Goal: Task Accomplishment & Management: Use online tool/utility

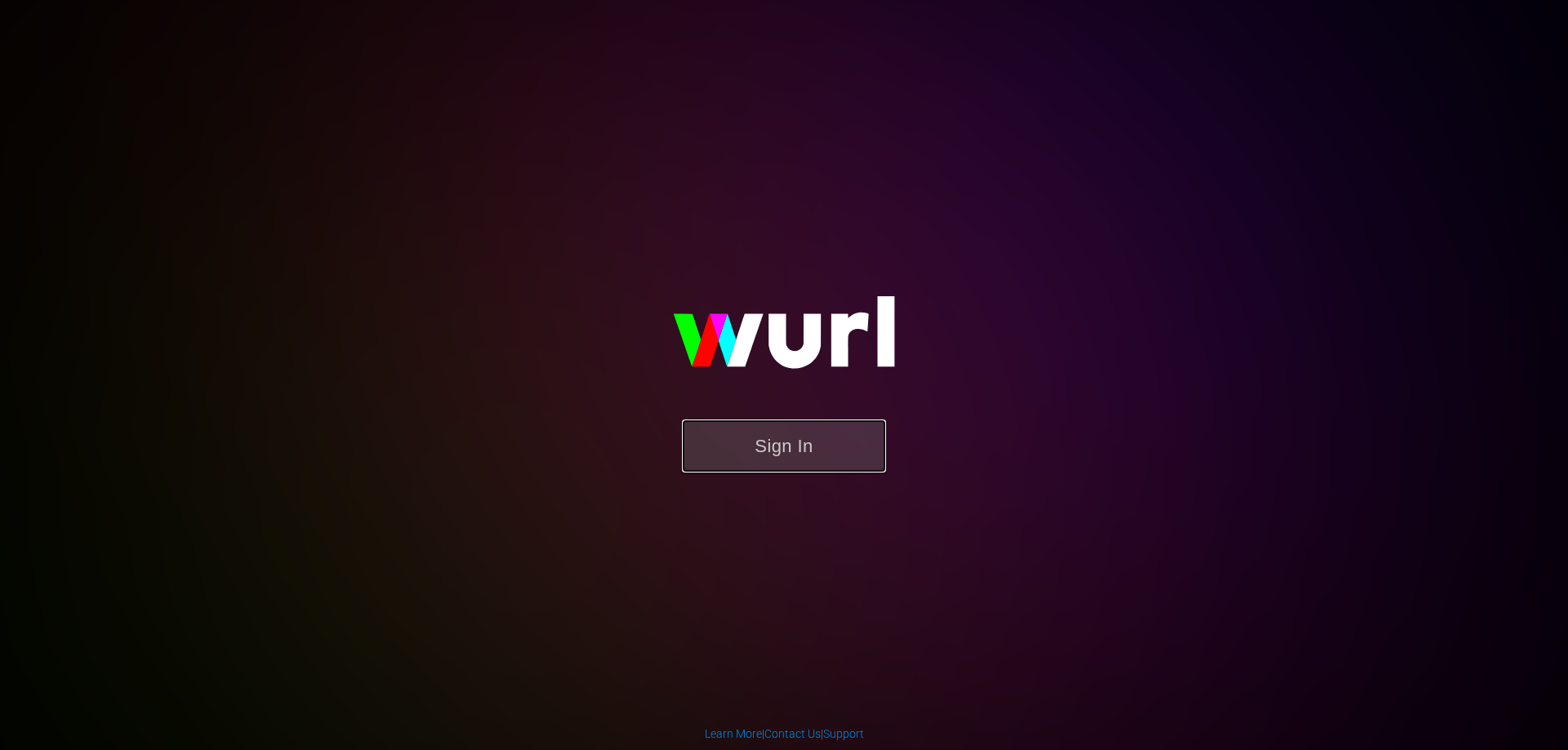
click at [851, 467] on button "Sign In" at bounding box center [784, 445] width 204 height 53
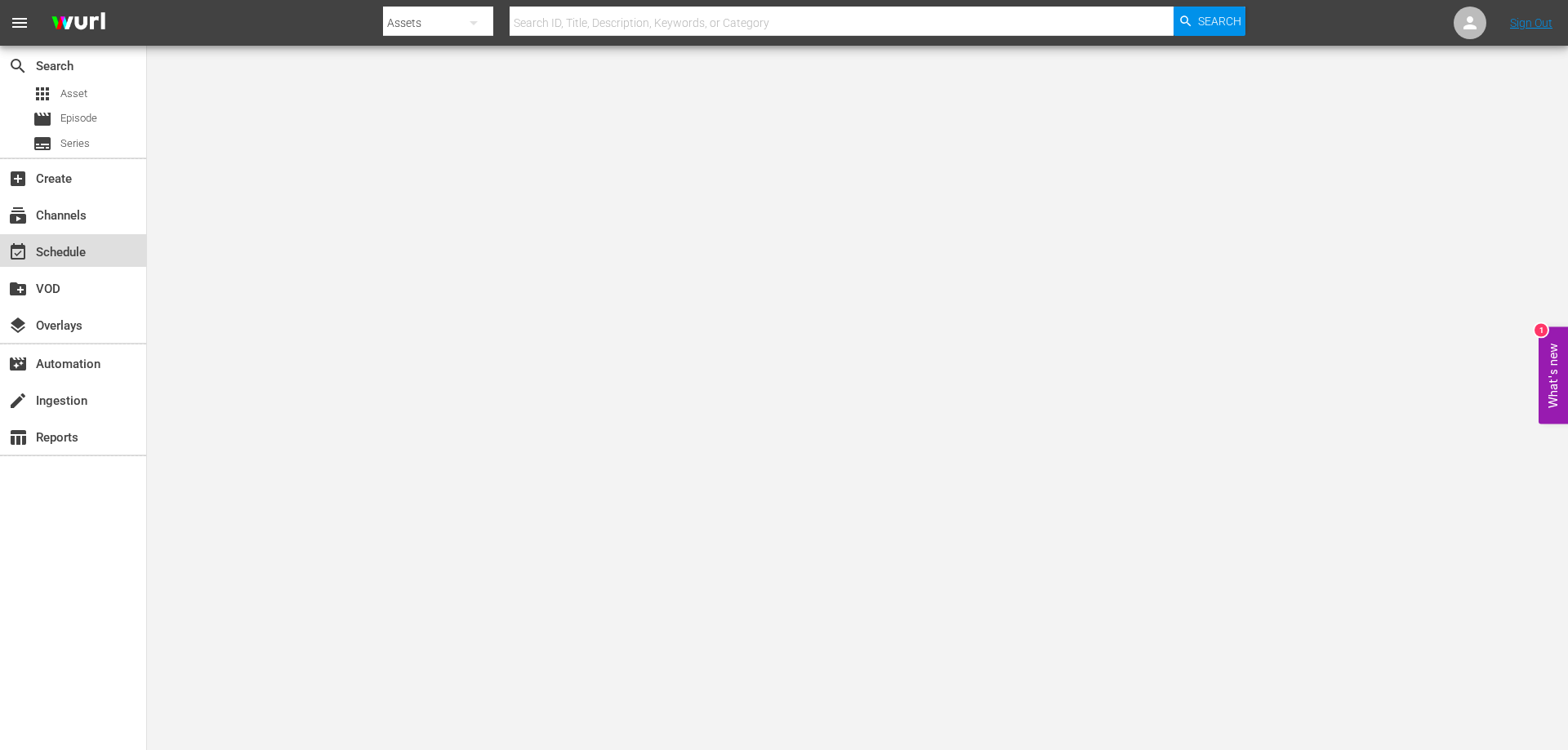
click at [80, 263] on div "event_available Schedule" at bounding box center [73, 251] width 146 height 33
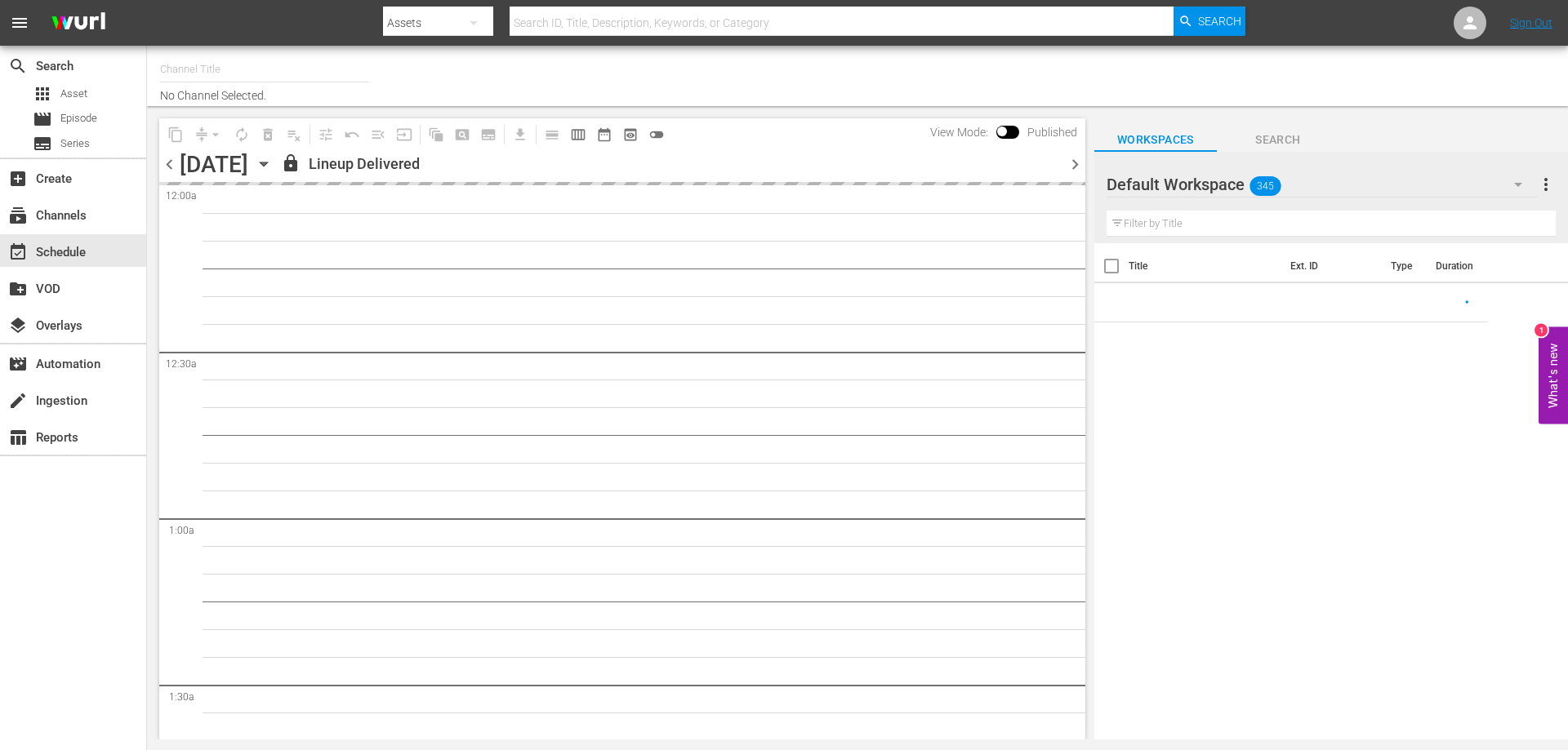
type input "[PERSON_NAME] Film (PKA [PERSON_NAME] & co. > I film di [PERSON_NAME]) (619)"
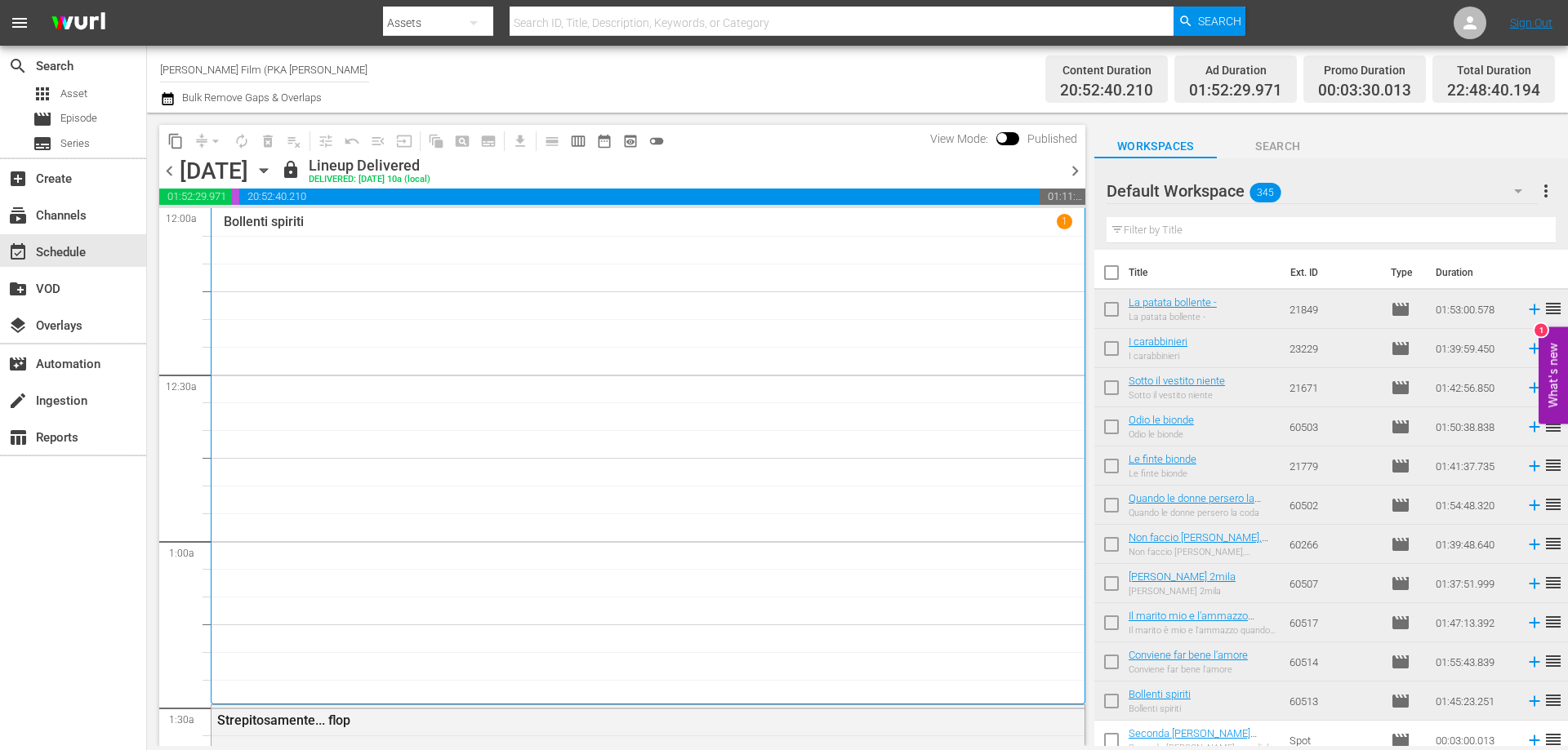
click at [273, 170] on icon "button" at bounding box center [263, 170] width 18 height 18
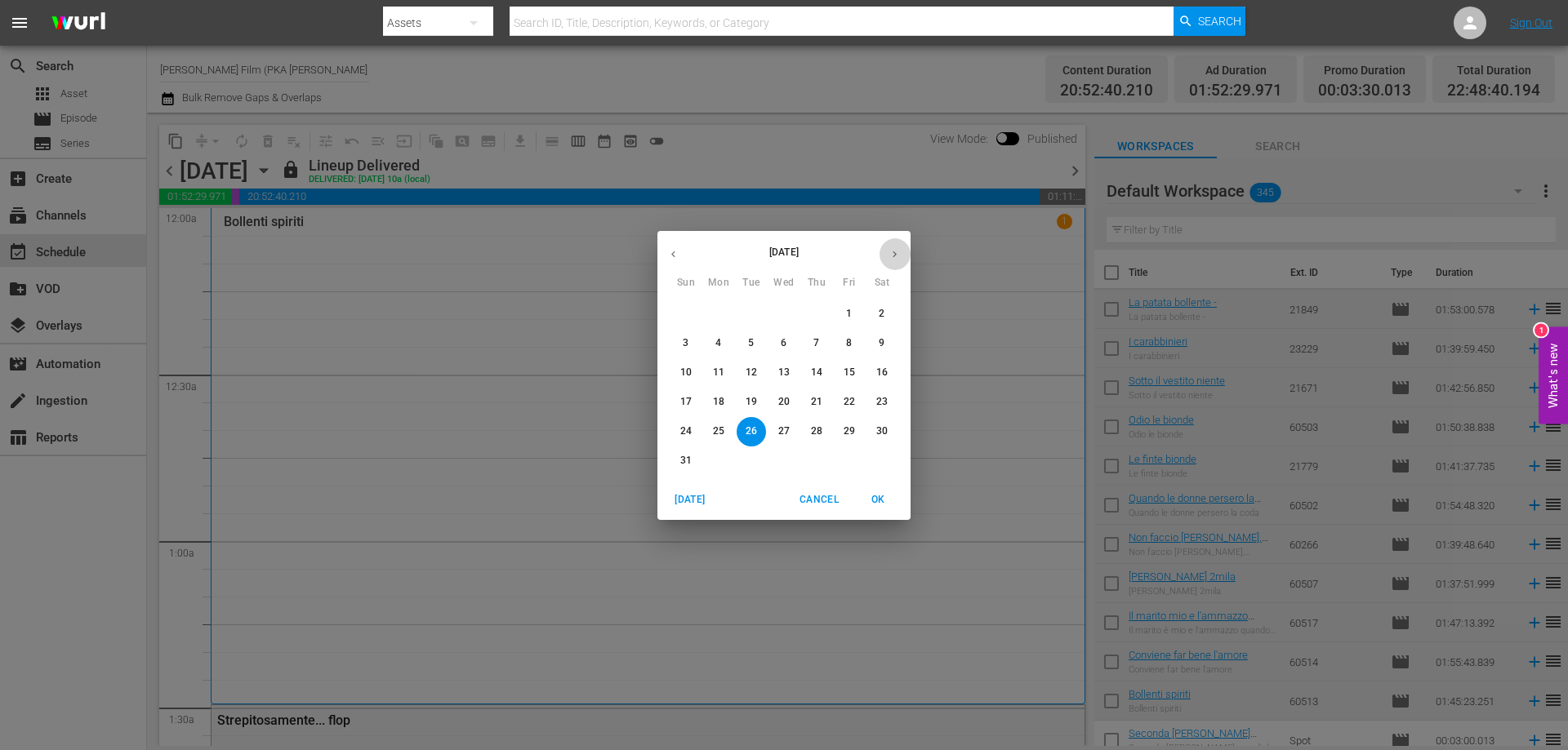
click at [900, 254] on icon "button" at bounding box center [895, 254] width 13 height 13
click at [690, 343] on span "7" at bounding box center [686, 343] width 30 height 13
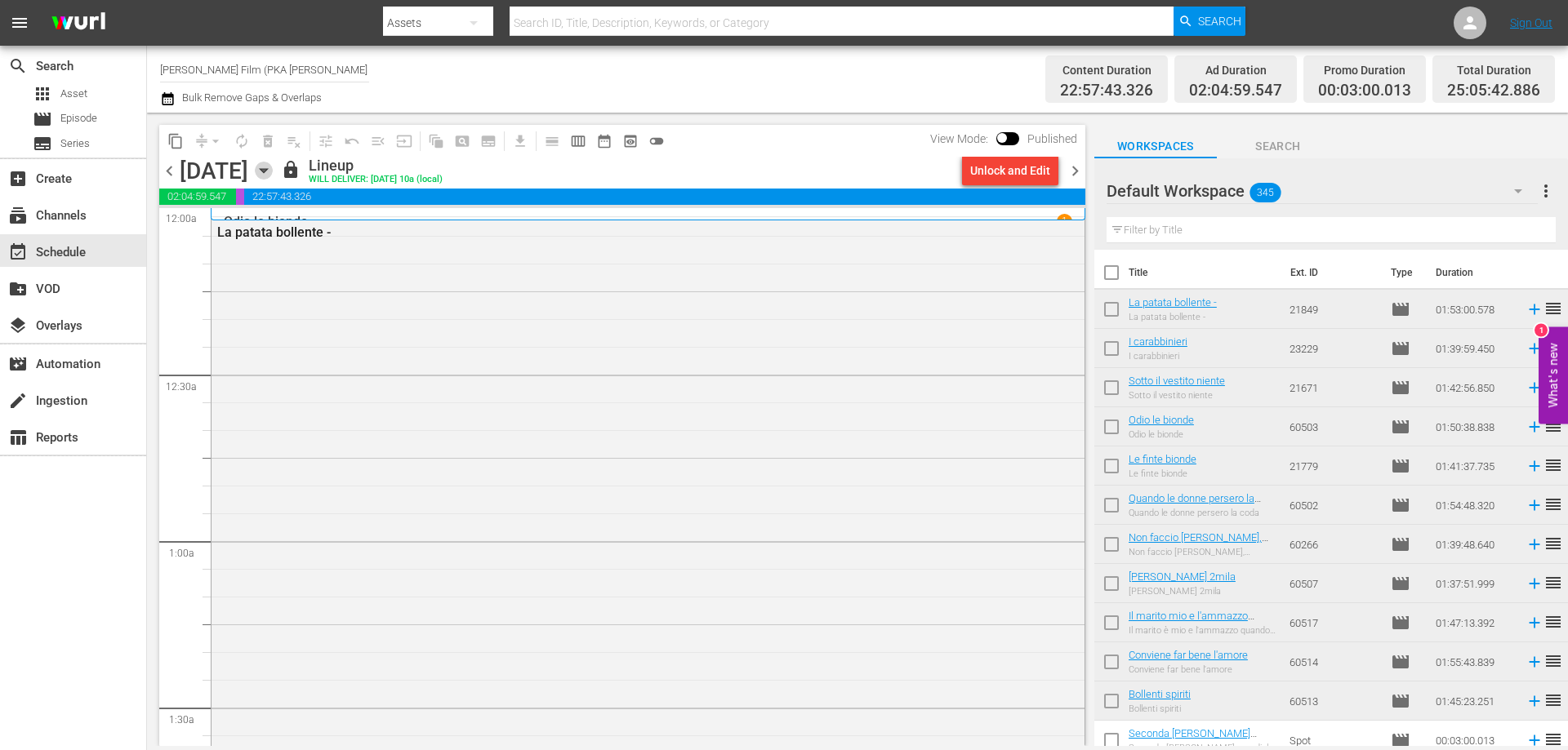
click at [273, 165] on icon "button" at bounding box center [263, 170] width 18 height 18
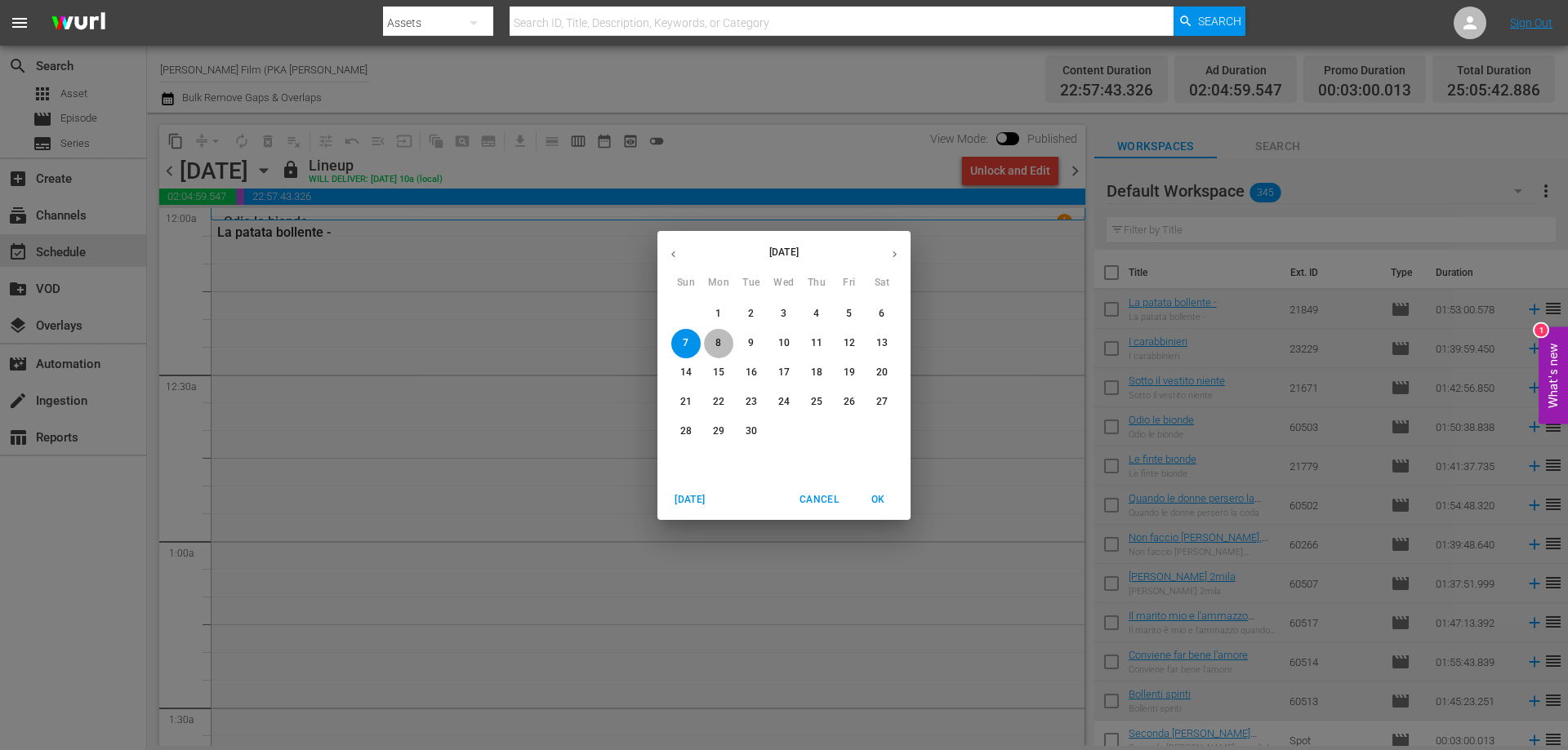
click at [711, 337] on span "8" at bounding box center [718, 343] width 30 height 13
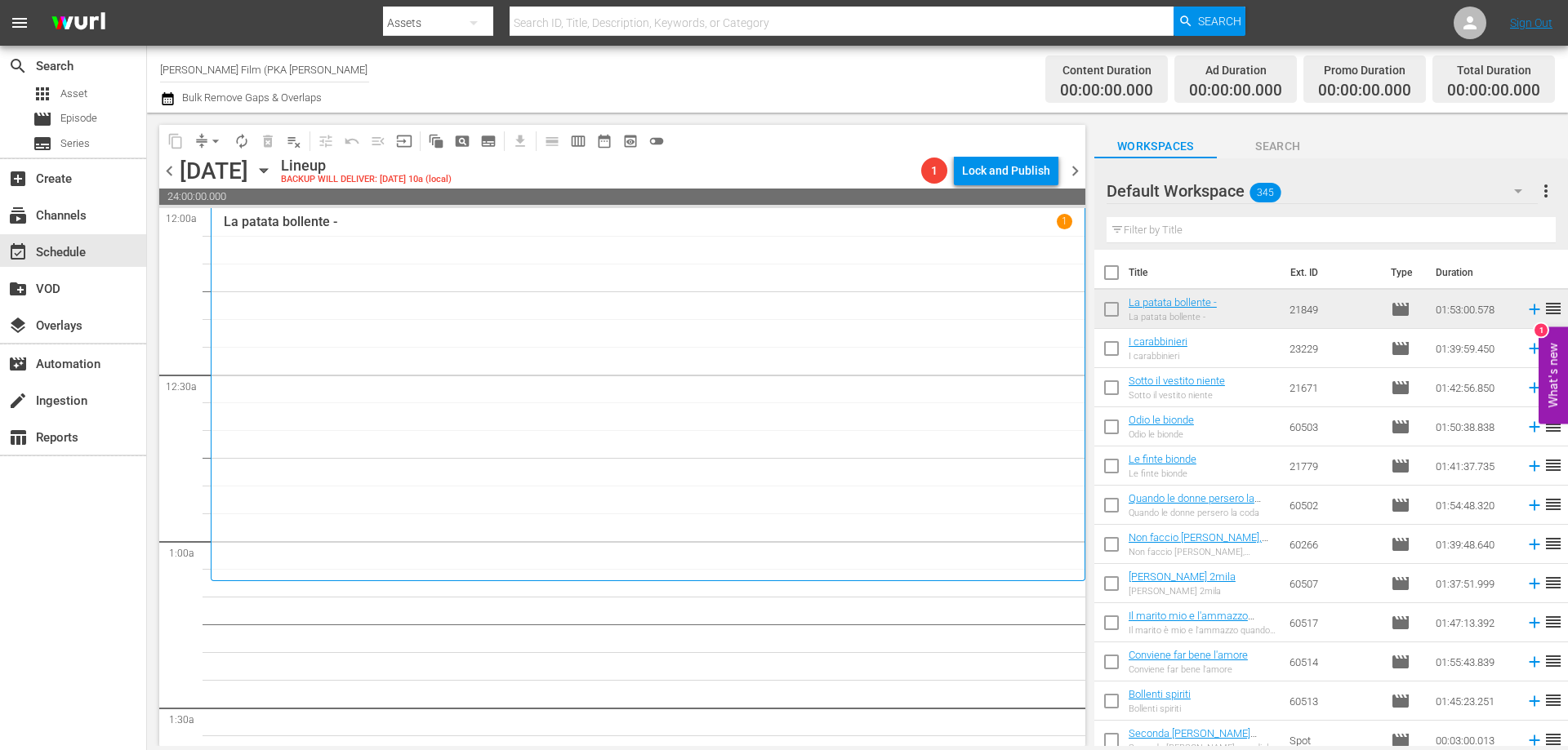
click at [441, 285] on div "La patata bollente - 1" at bounding box center [648, 395] width 849 height 362
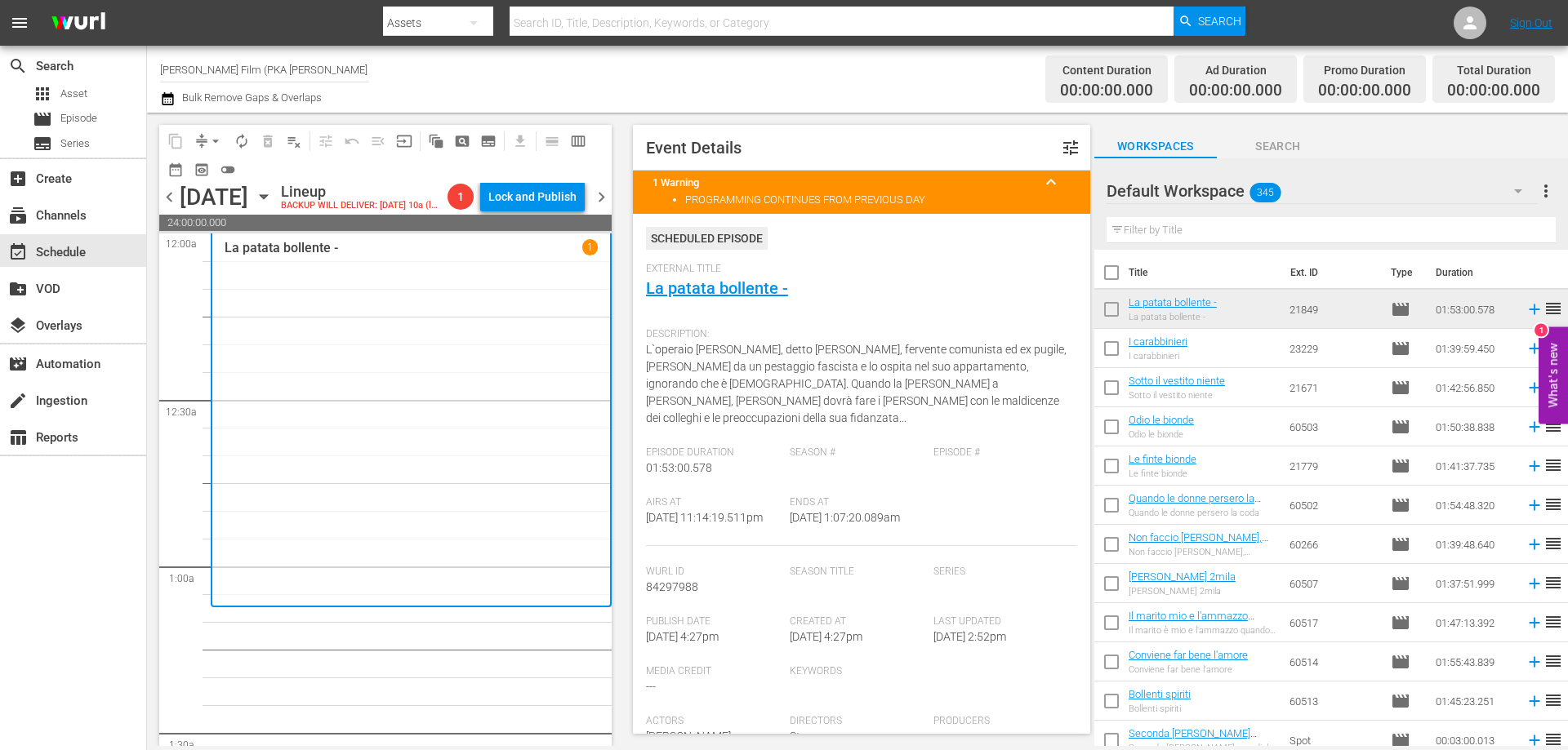
click at [1173, 229] on input "text" at bounding box center [1331, 229] width 449 height 26
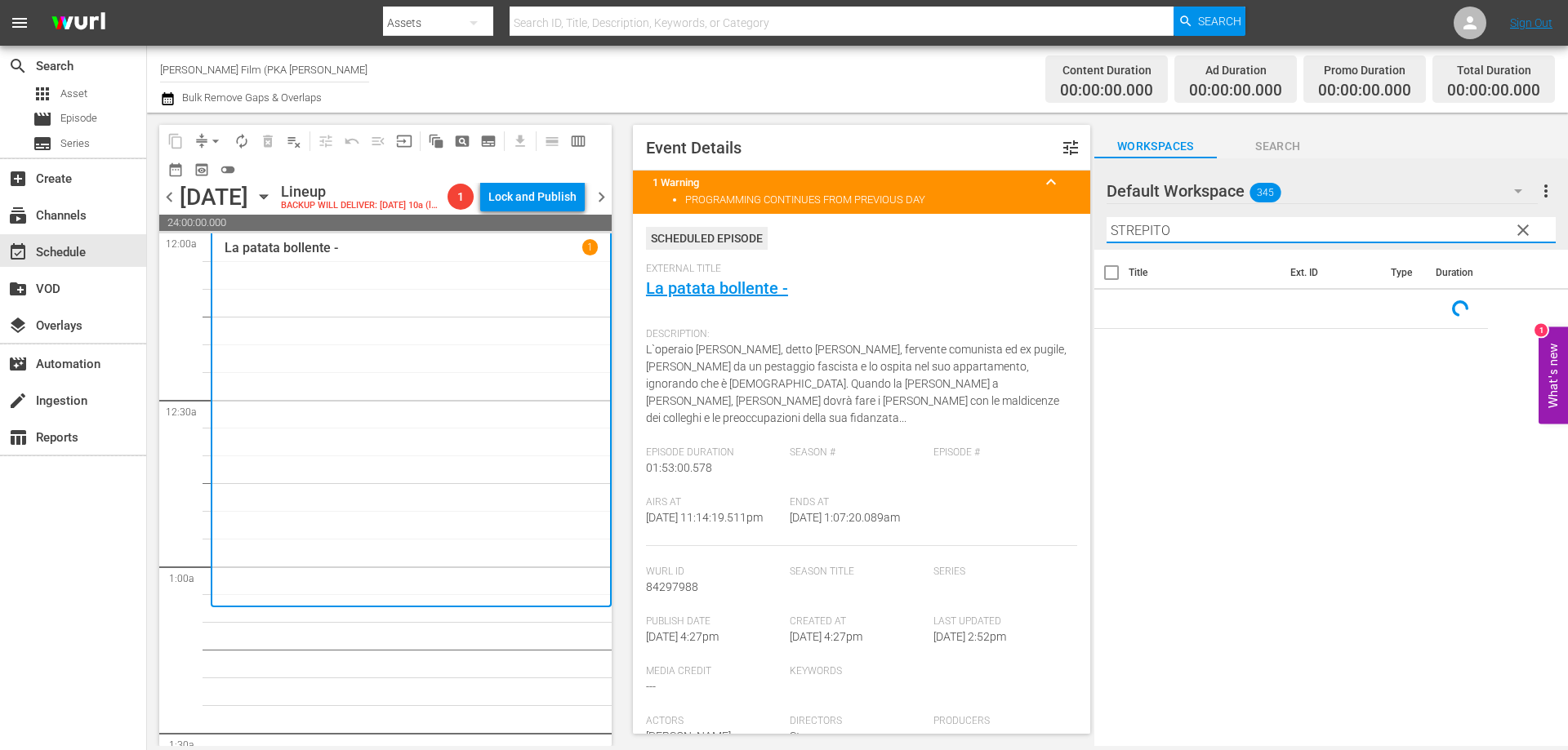
scroll to position [82, 0]
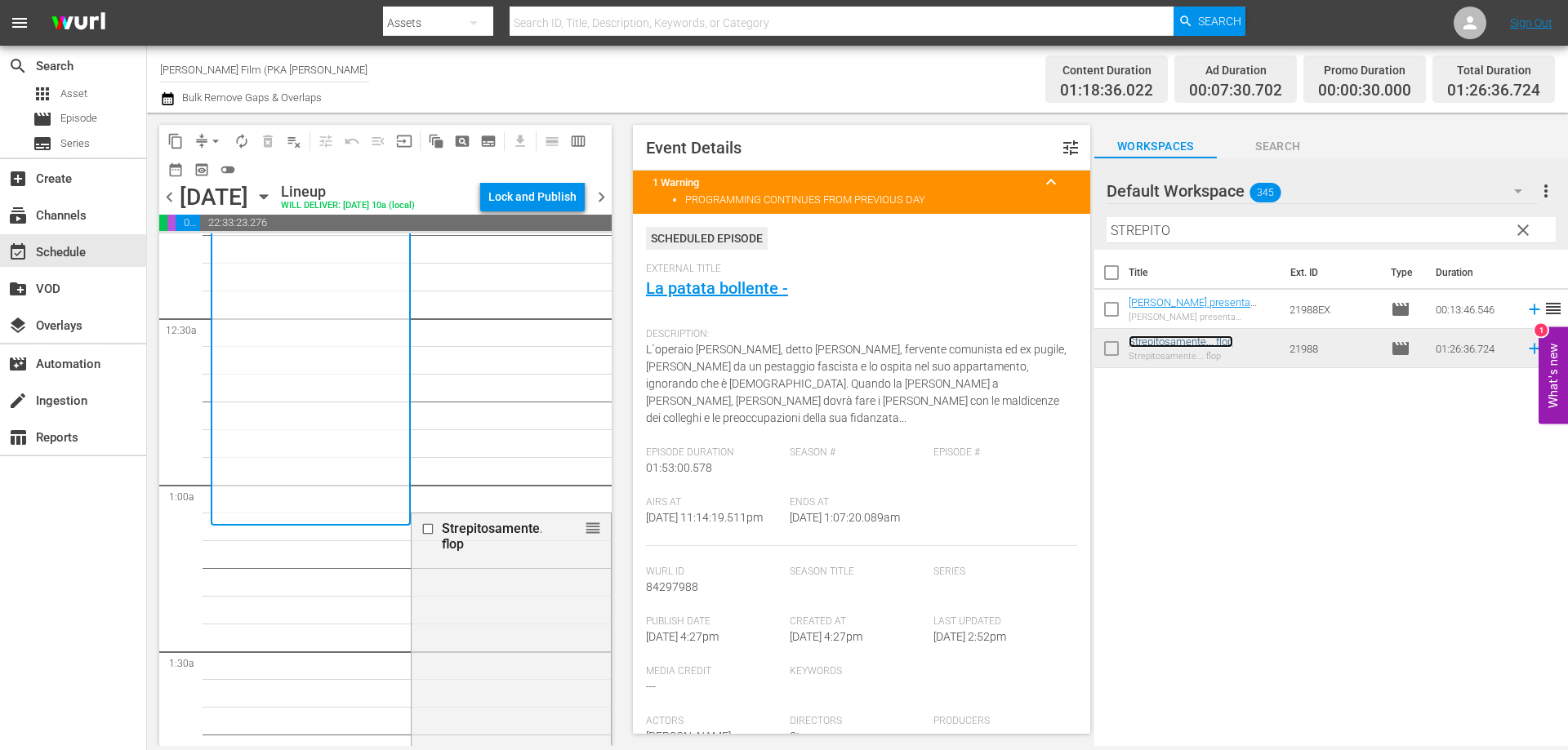
drag, startPoint x: 579, startPoint y: 527, endPoint x: 581, endPoint y: 539, distance: 12.2
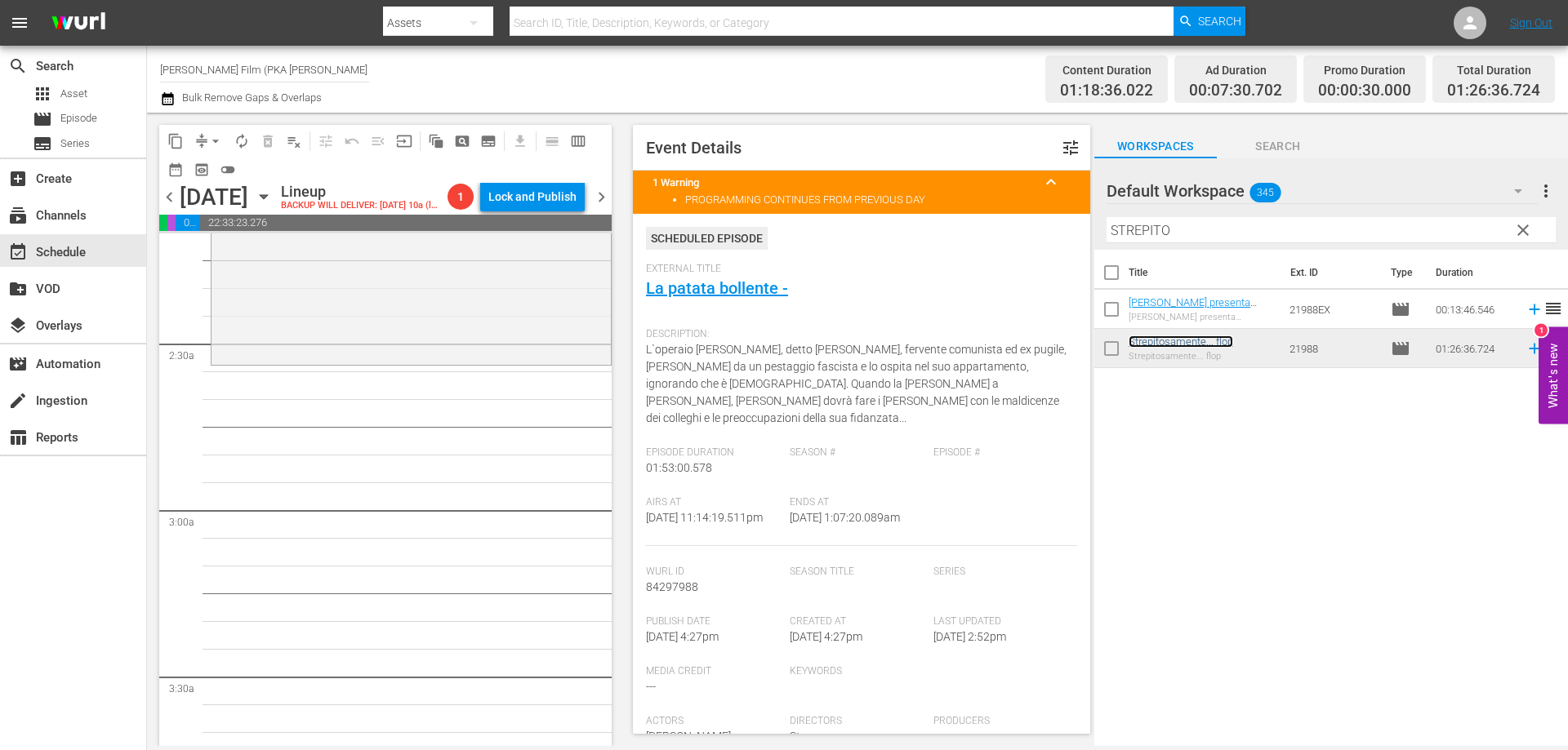
scroll to position [735, 0]
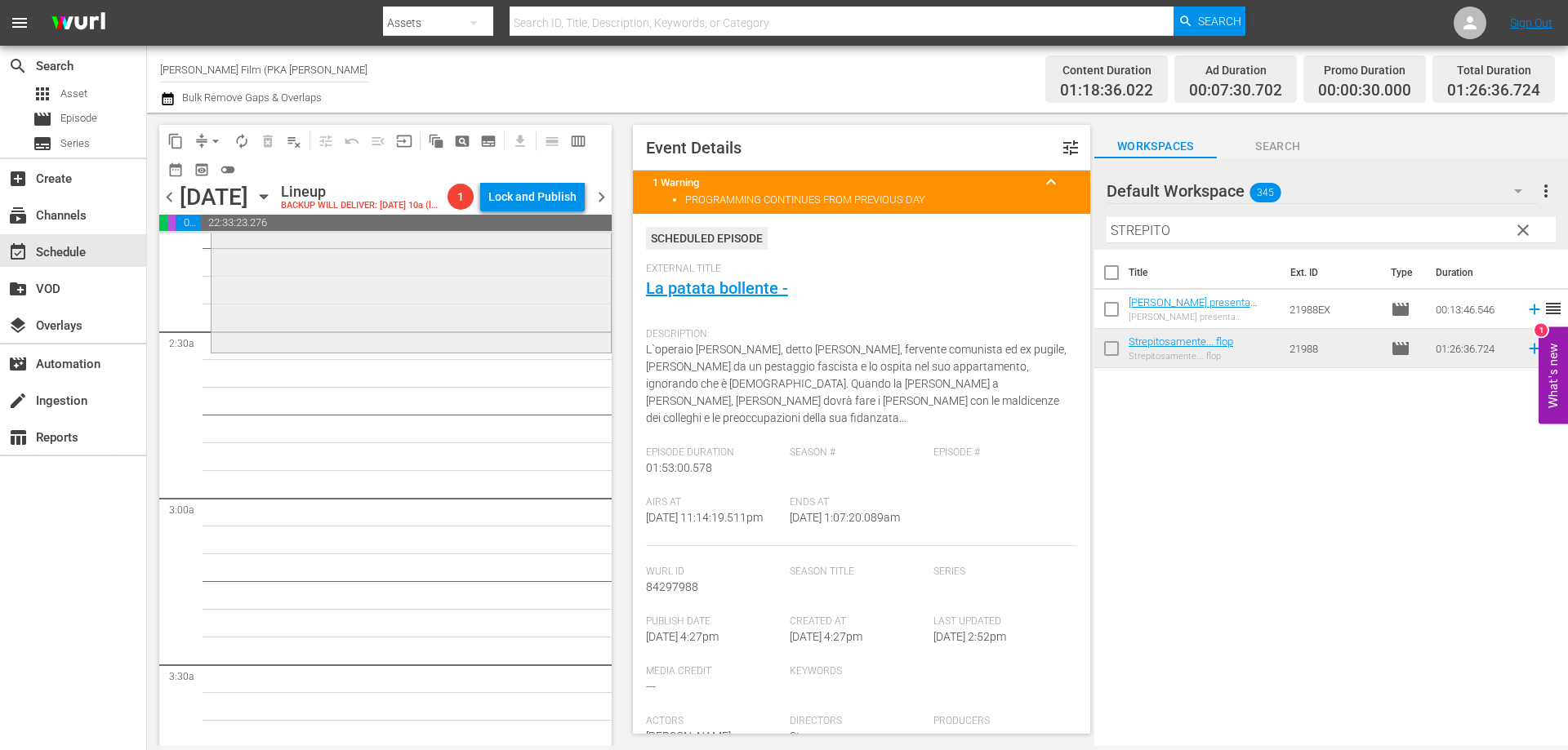
click at [521, 350] on div "Strepitosamente... flop reorder" at bounding box center [411, 112] width 399 height 476
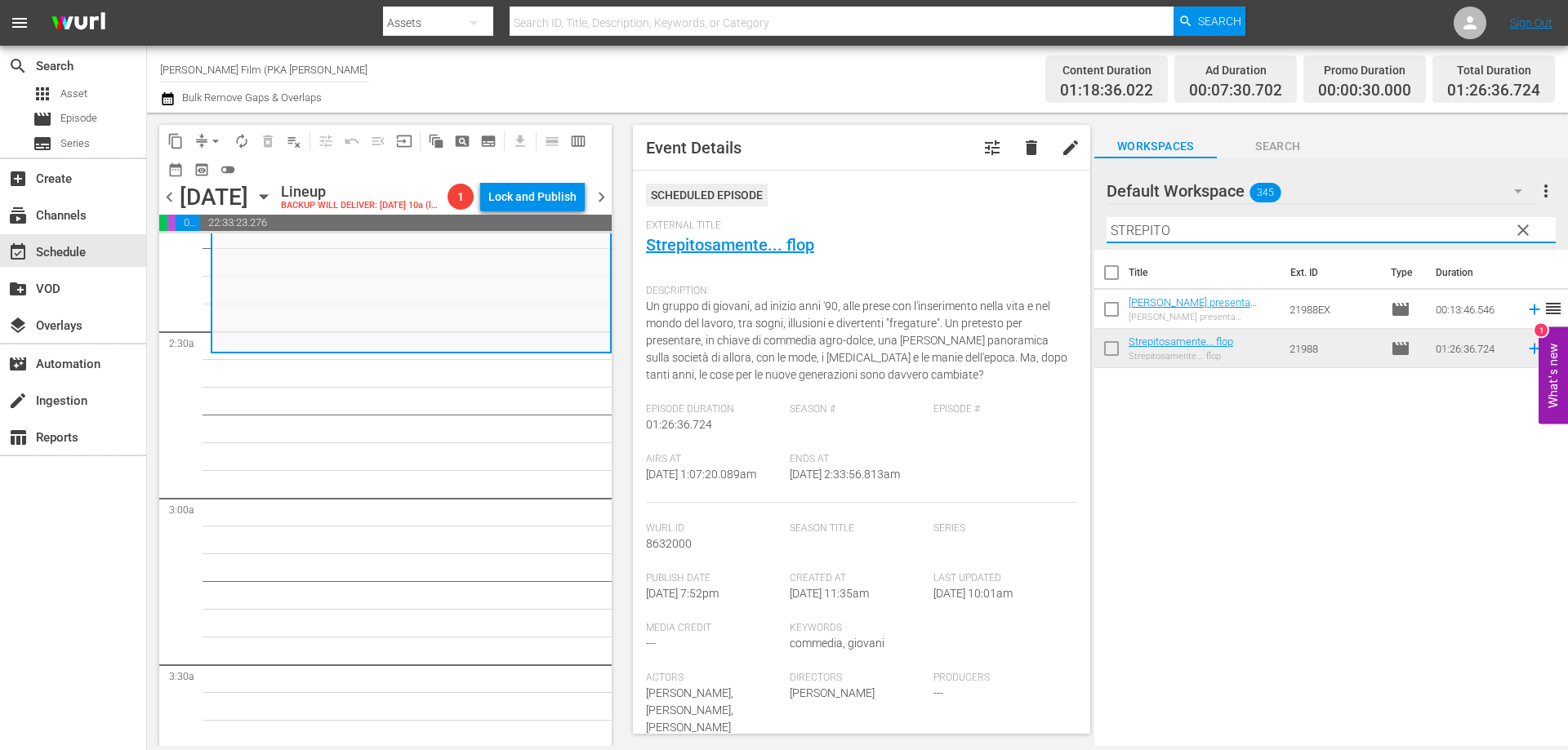
drag, startPoint x: 1173, startPoint y: 234, endPoint x: 1095, endPoint y: 226, distance: 78.4
click at [1095, 226] on div "Default Workspace 345 Default more_vert clear Filter by Title STREPITO" at bounding box center [1331, 204] width 473 height 91
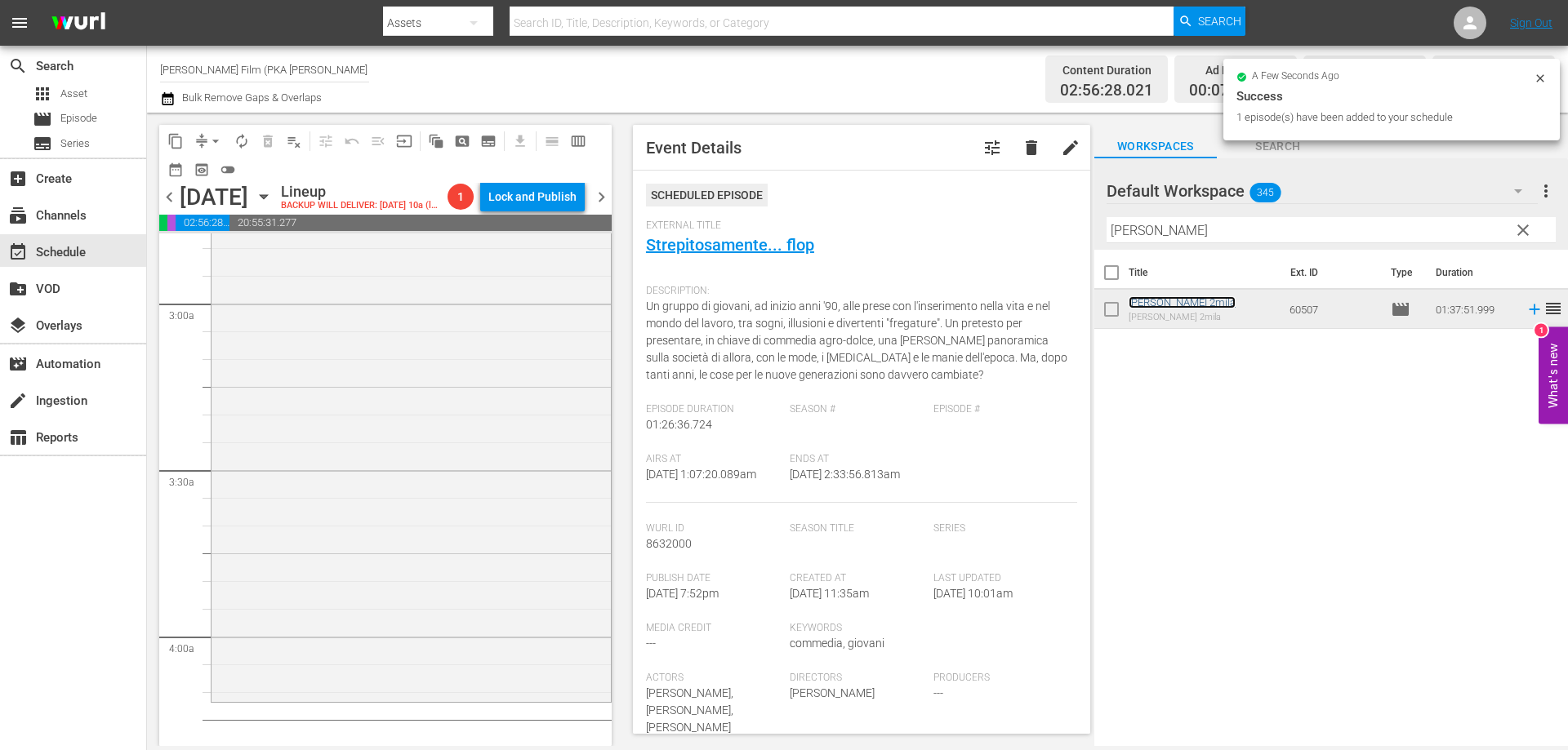
scroll to position [1225, 0]
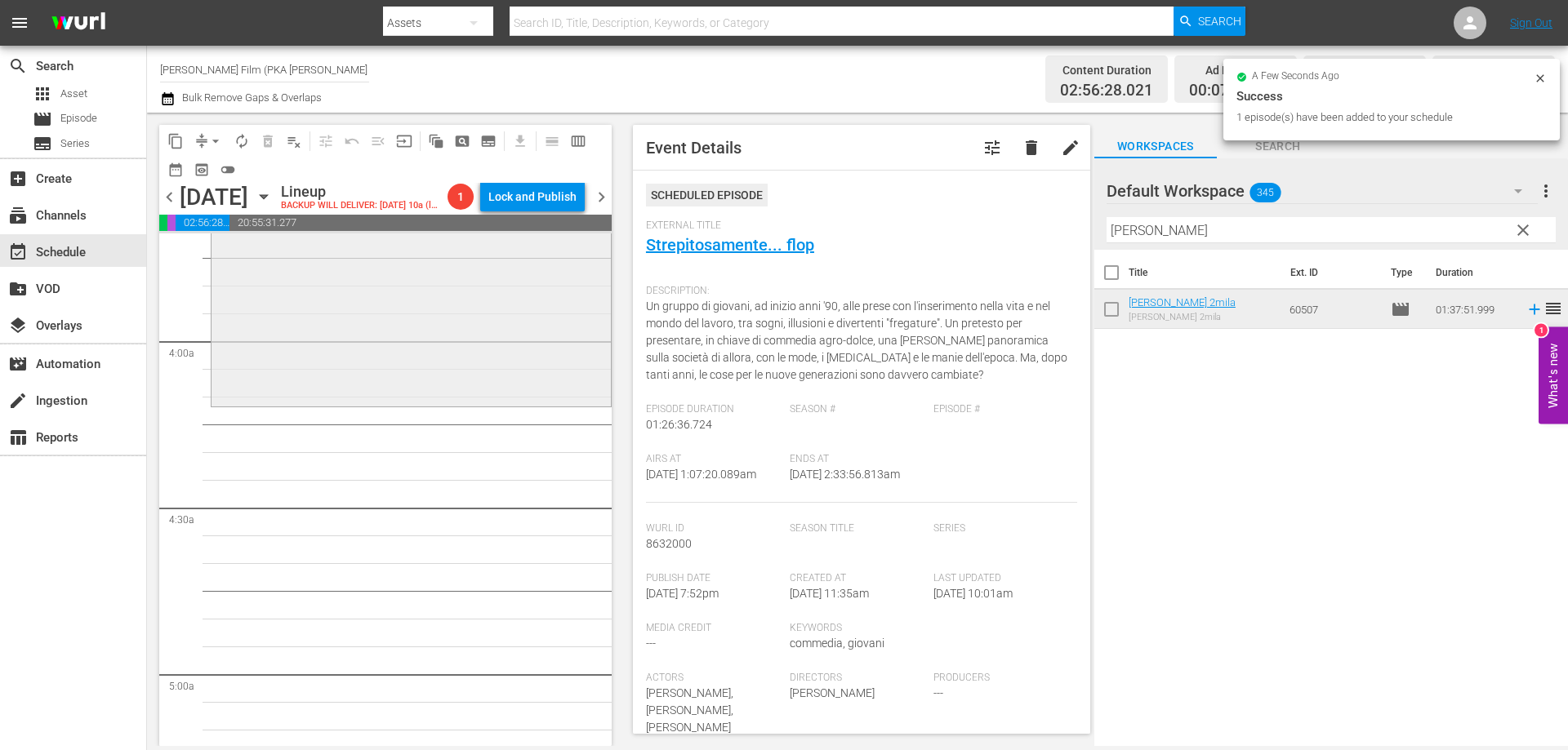
click at [391, 402] on div "[PERSON_NAME] 2mila reorder" at bounding box center [411, 133] width 399 height 538
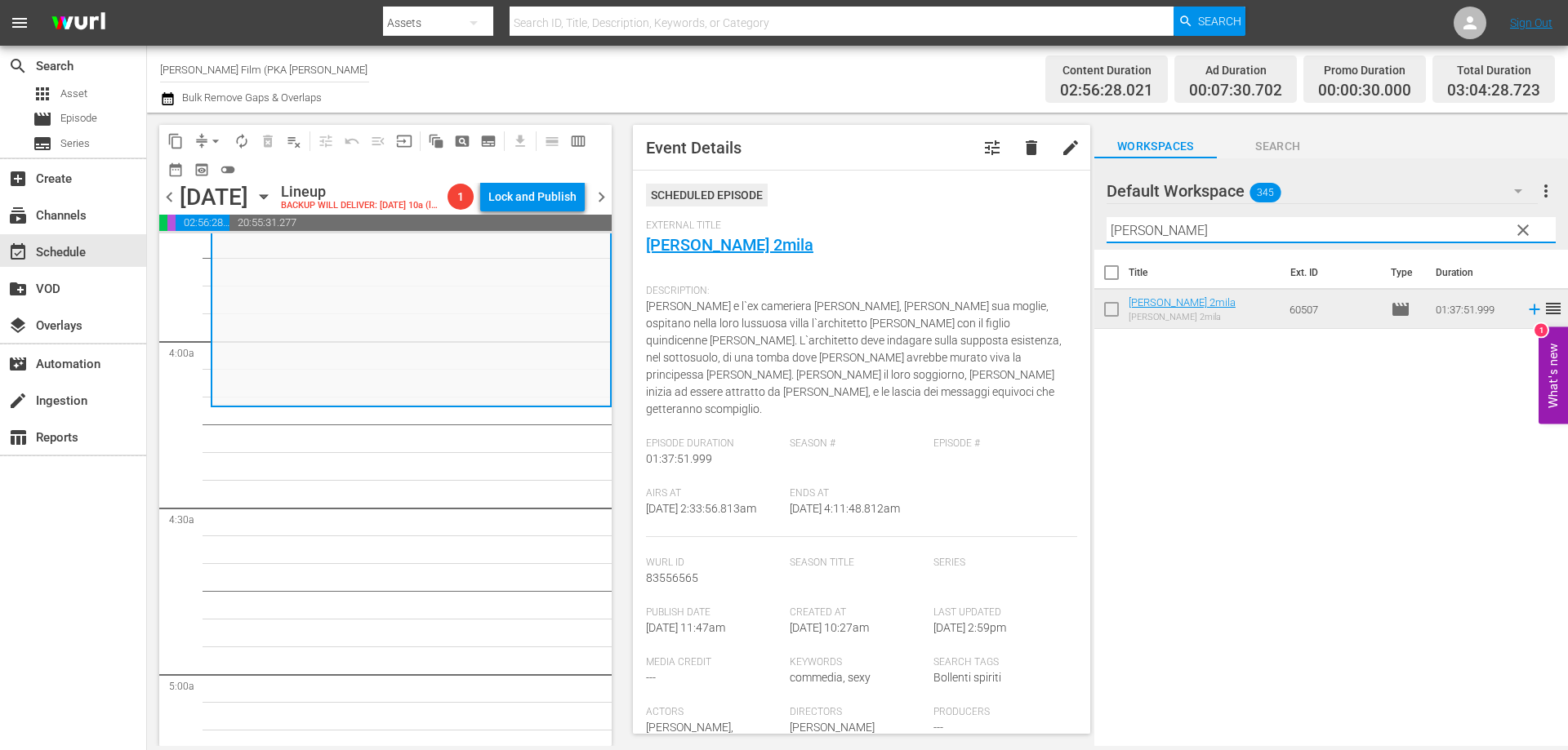
drag, startPoint x: 1157, startPoint y: 233, endPoint x: 1106, endPoint y: 227, distance: 51.4
click at [1106, 227] on div "Default Workspace 345 Default more_vert clear Filter by Title [PERSON_NAME]" at bounding box center [1331, 204] width 473 height 91
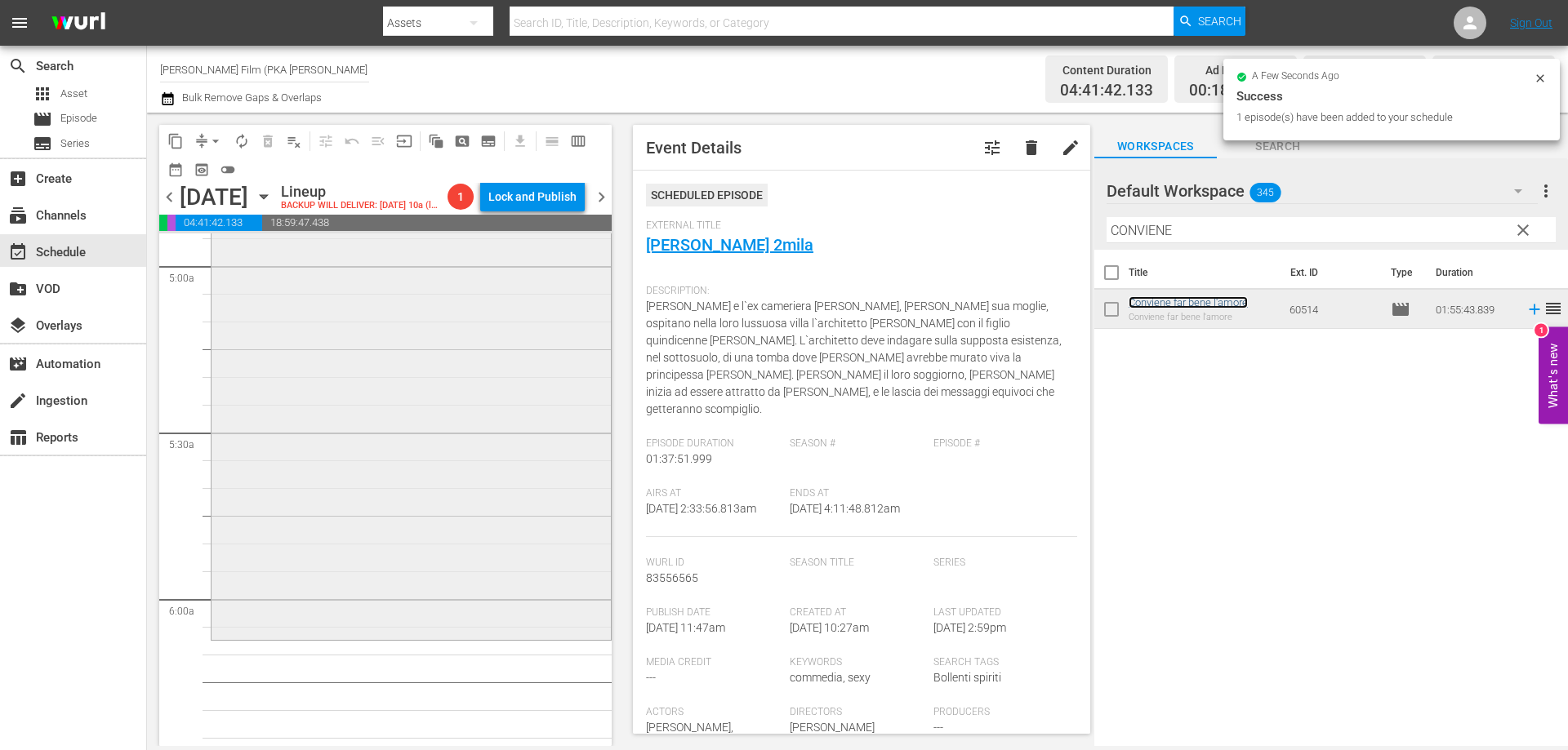
scroll to position [1715, 0]
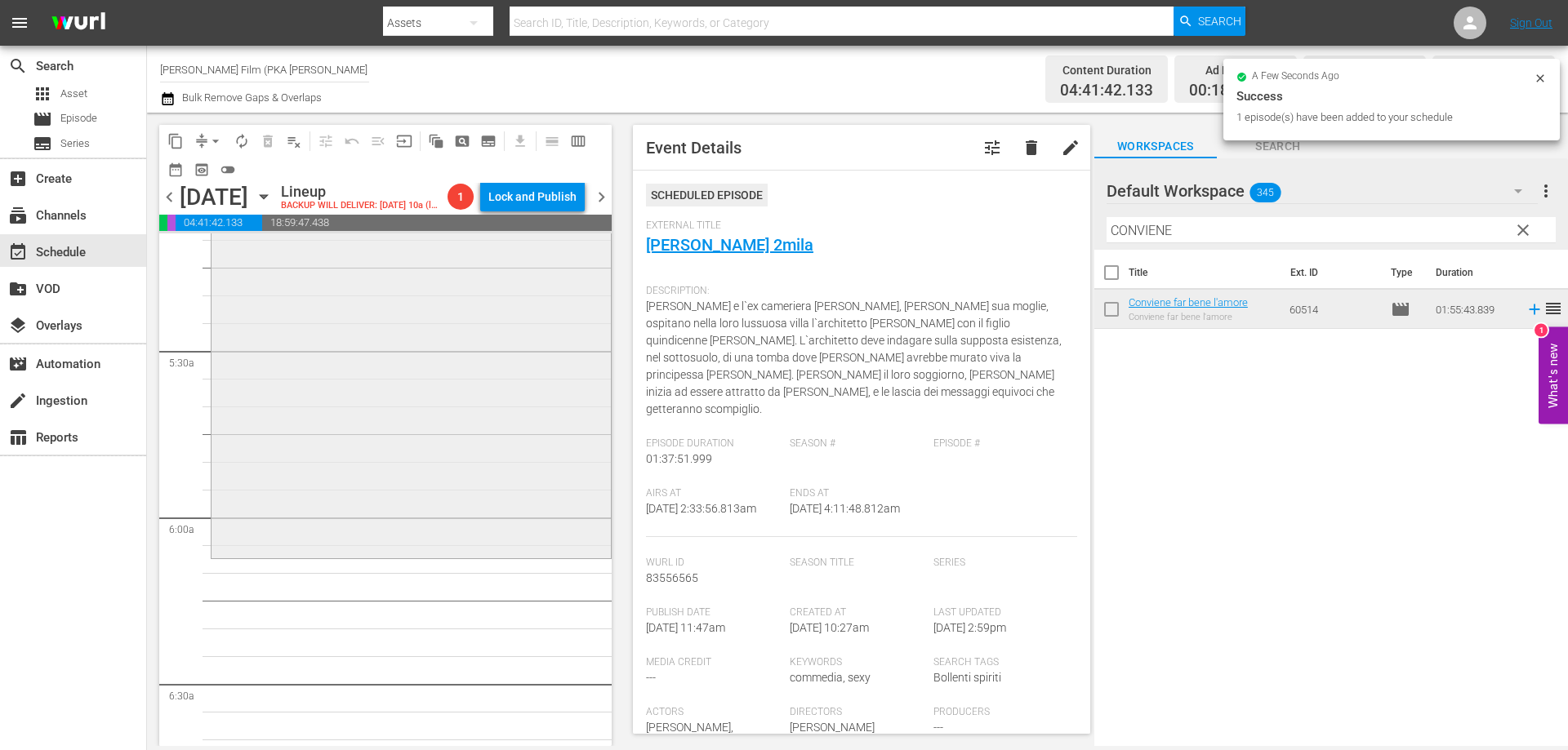
click at [525, 509] on div "Conviene far bene l'amore reorder" at bounding box center [411, 237] width 399 height 638
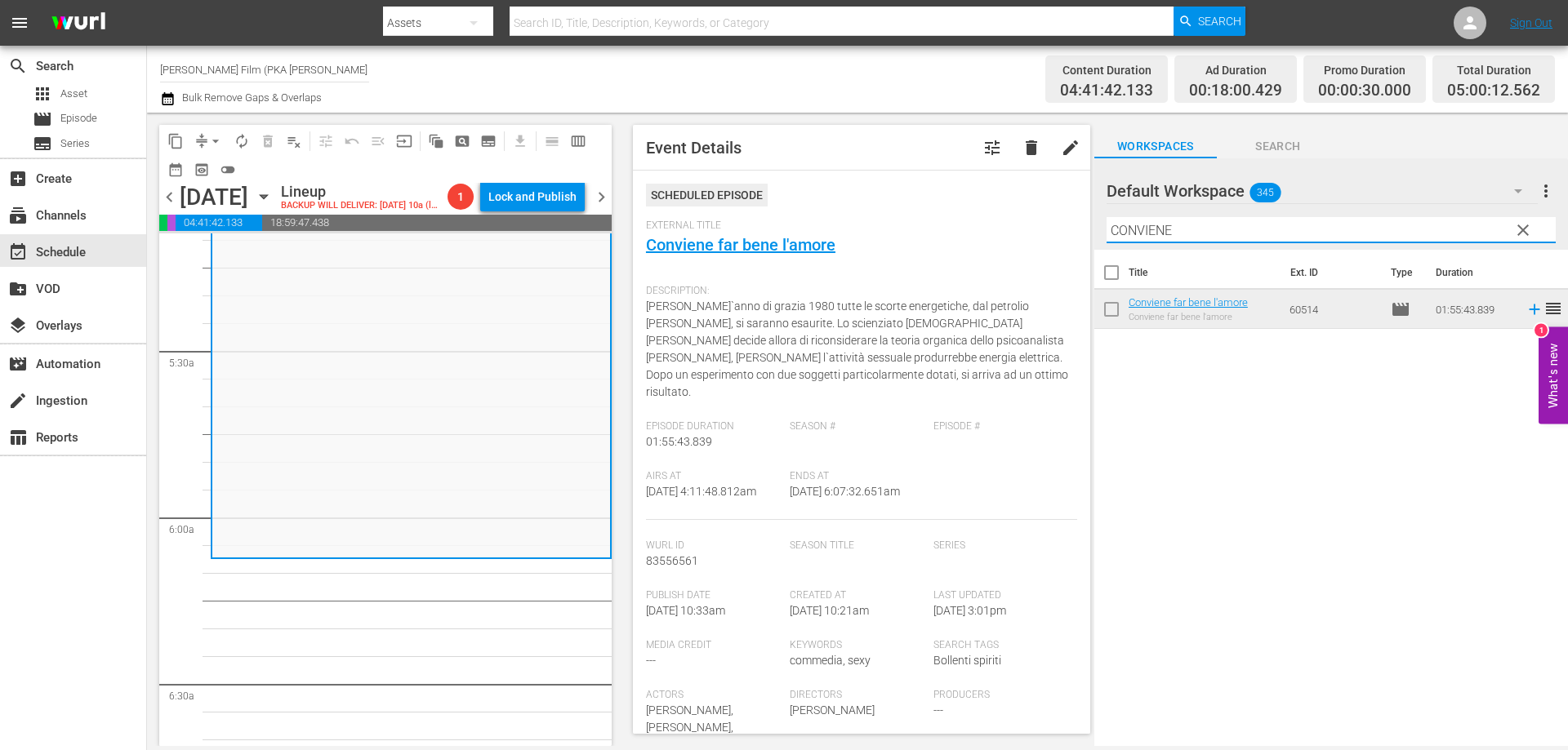
drag, startPoint x: 1185, startPoint y: 234, endPoint x: 1111, endPoint y: 225, distance: 74.5
click at [1111, 225] on input "CONVIENE" at bounding box center [1331, 229] width 449 height 26
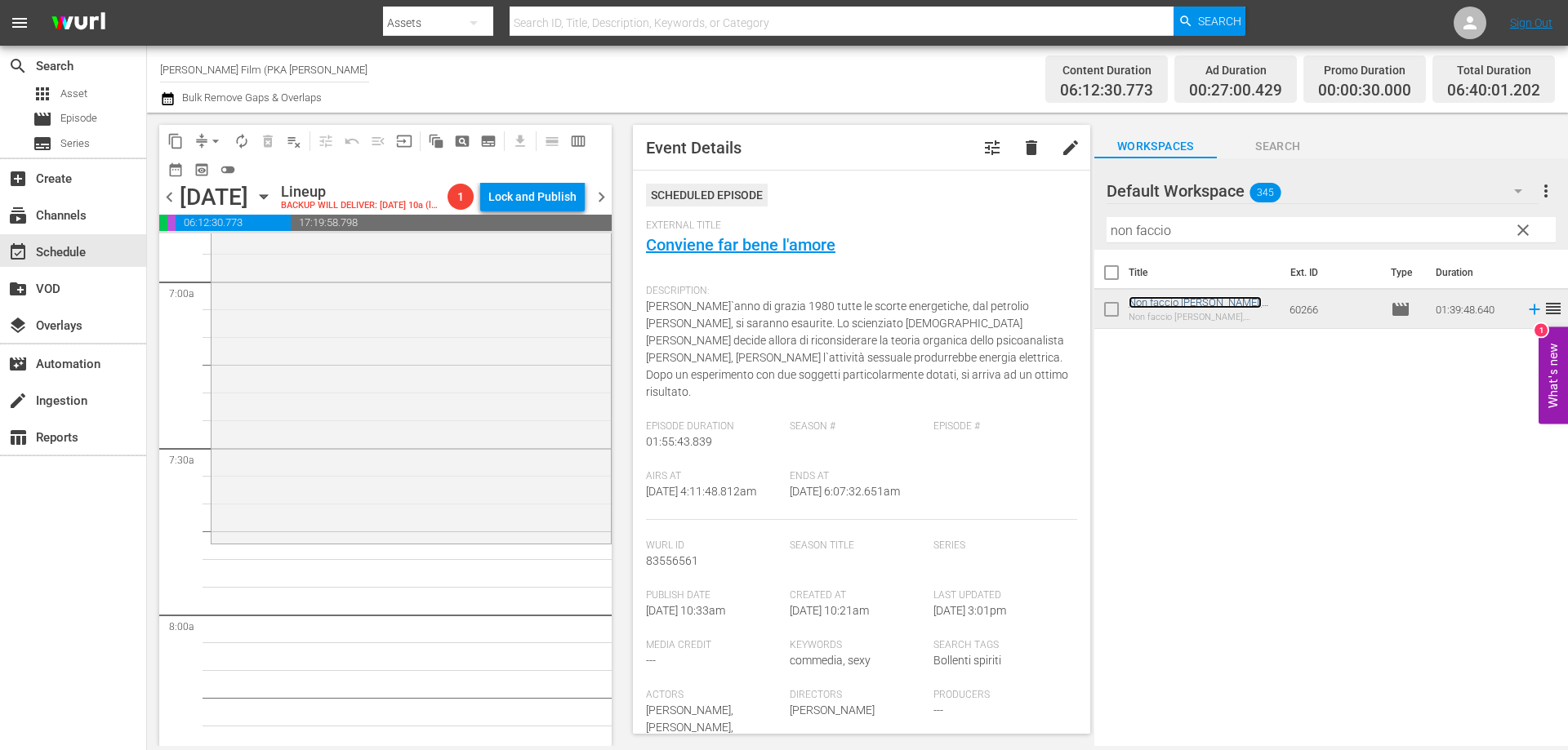
scroll to position [2286, 0]
click at [543, 508] on div "Non faccio [PERSON_NAME], [PERSON_NAME] l'amore reorder" at bounding box center [411, 262] width 399 height 549
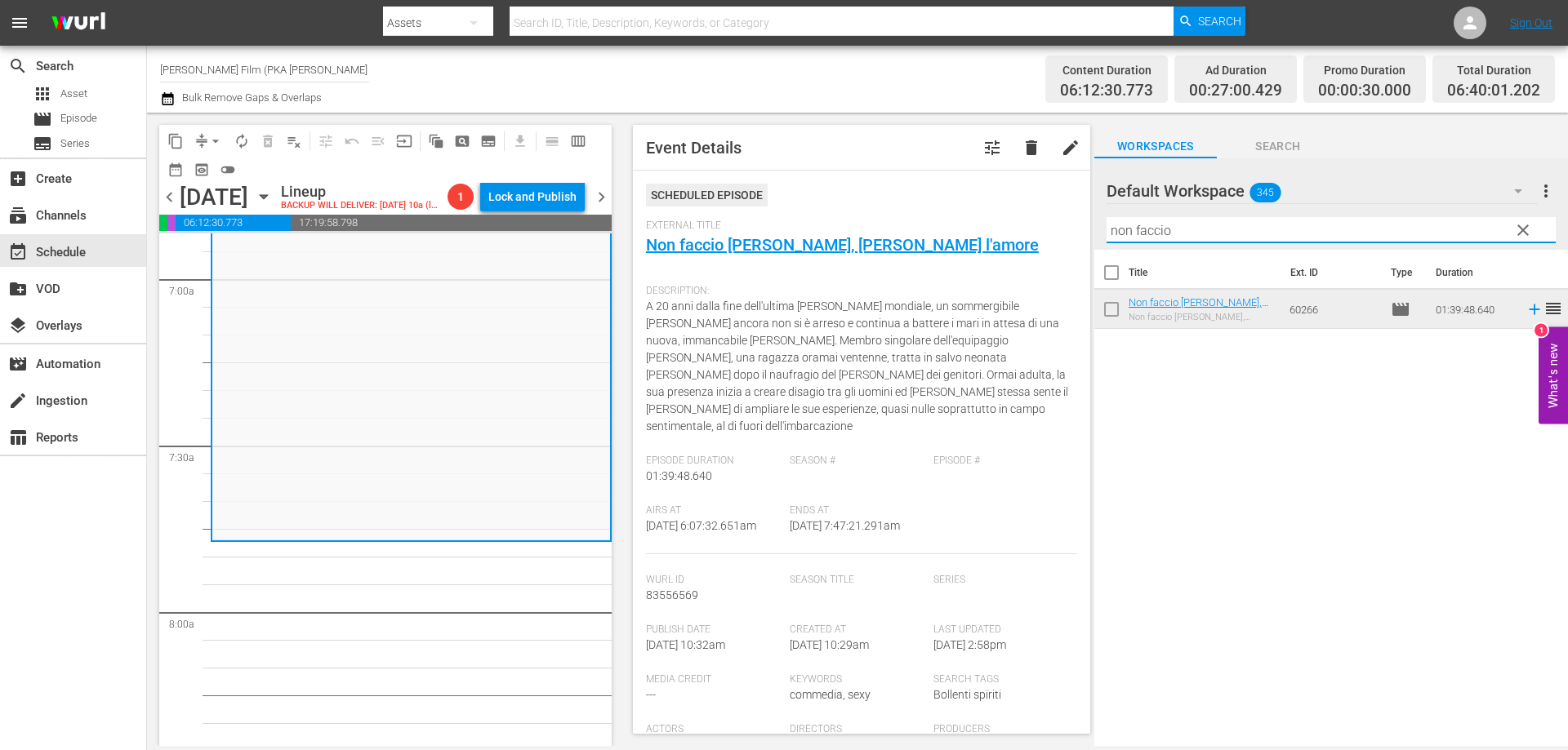
drag, startPoint x: 1176, startPoint y: 228, endPoint x: 1081, endPoint y: 213, distance: 96.2
click at [1081, 213] on div "content_copy compress arrow_drop_down autorenew_outlined delete_forever_outline…" at bounding box center [857, 429] width 1421 height 634
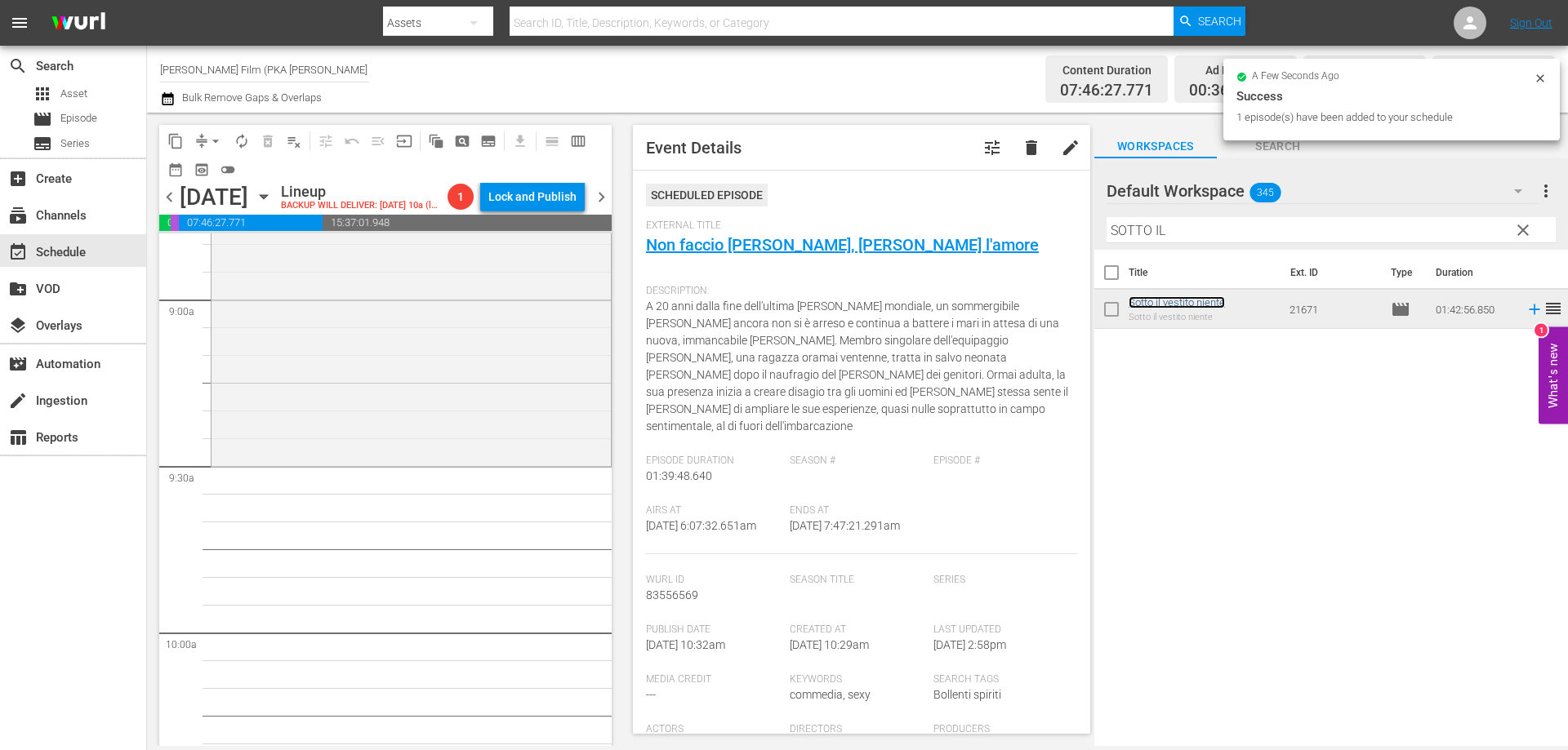
scroll to position [2939, 0]
click at [465, 456] on div "Sotto il vestito niente reorder" at bounding box center [411, 173] width 399 height 567
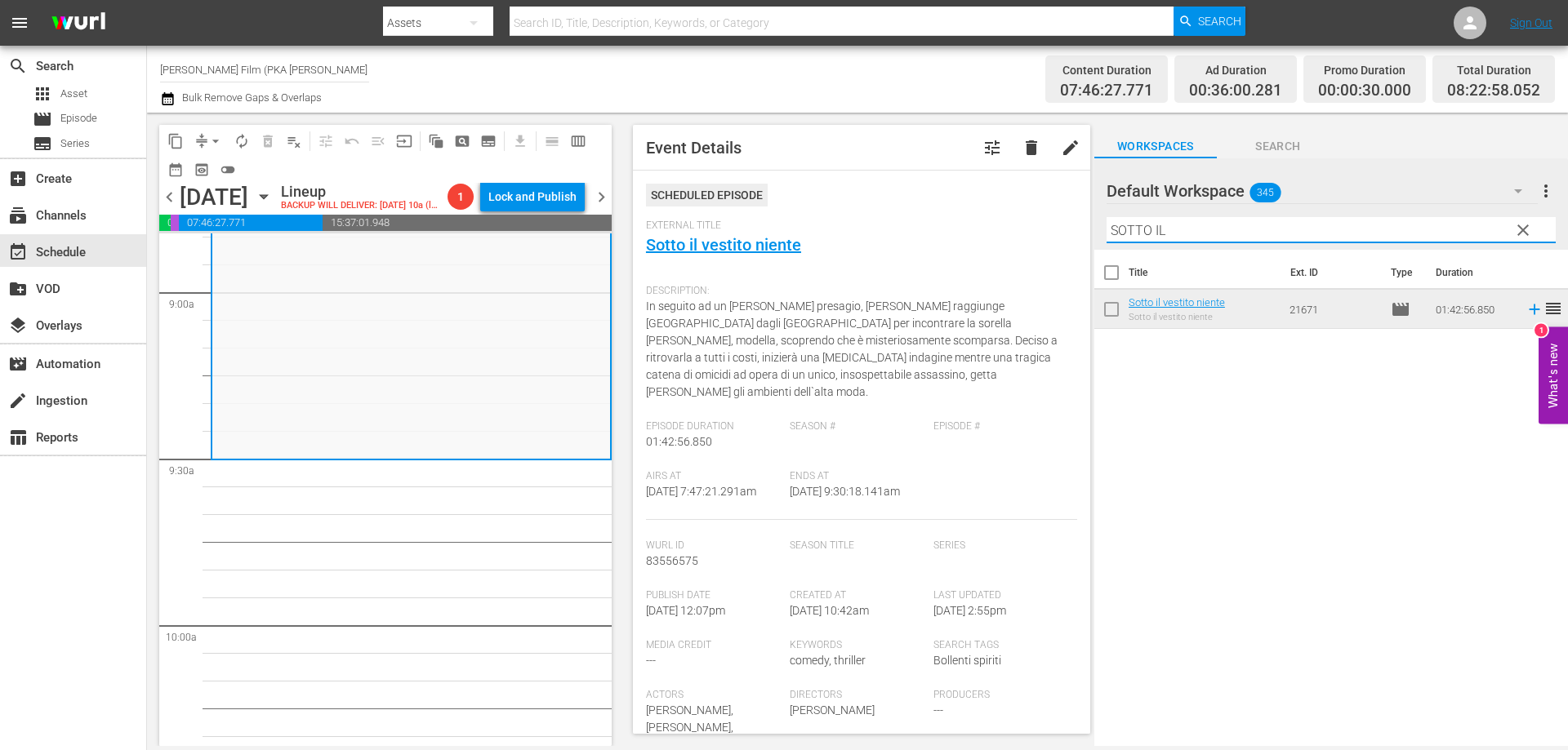
drag, startPoint x: 1166, startPoint y: 231, endPoint x: 1049, endPoint y: 200, distance: 121.0
click at [1049, 200] on div "content_copy compress arrow_drop_down autorenew_outlined delete_forever_outline…" at bounding box center [857, 429] width 1421 height 634
click at [1049, 200] on div "Scheduled Episode" at bounding box center [862, 202] width 431 height 36
drag, startPoint x: 1160, startPoint y: 233, endPoint x: 1084, endPoint y: 221, distance: 76.9
click at [1084, 221] on div "content_copy compress arrow_drop_down autorenew_outlined delete_forever_outline…" at bounding box center [857, 429] width 1421 height 634
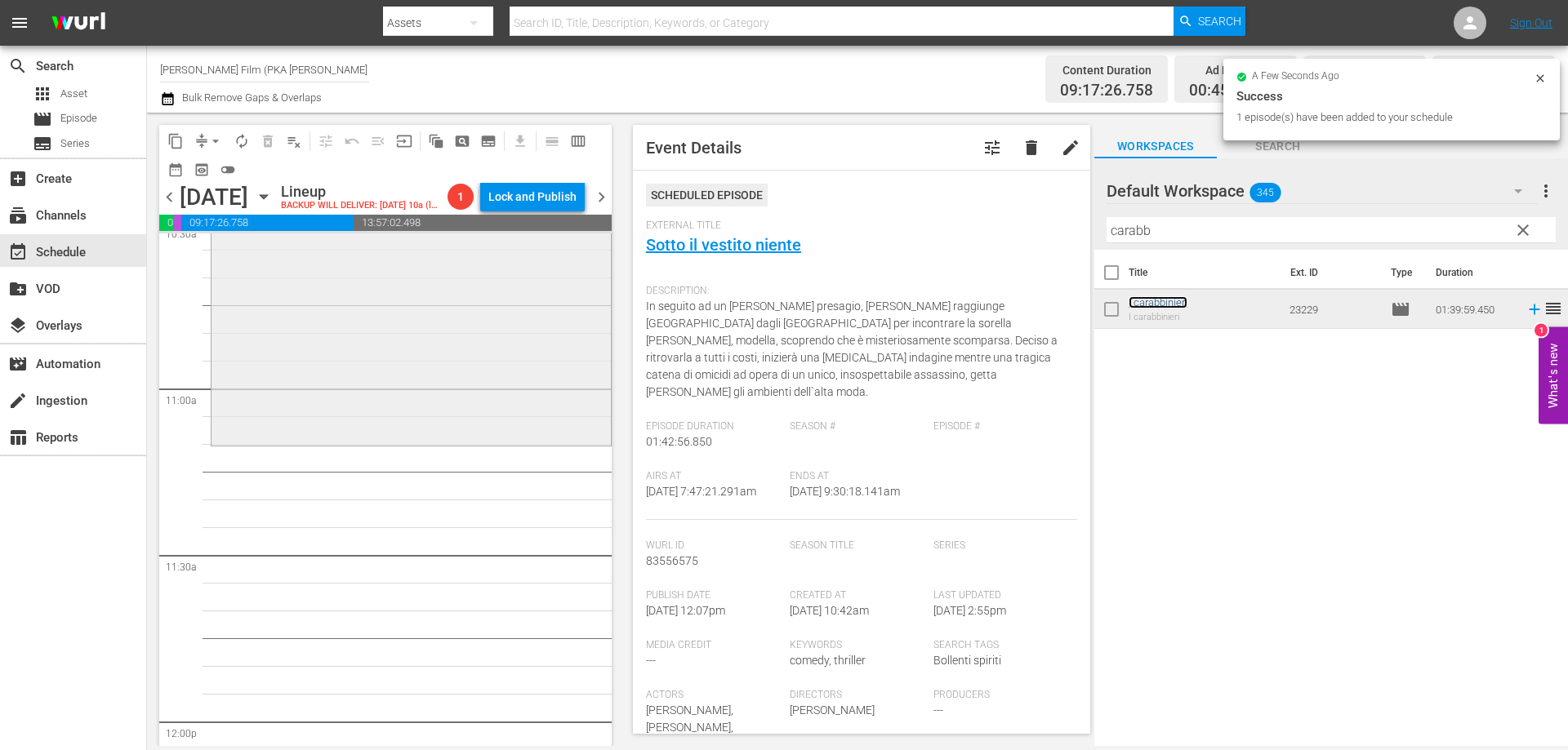
scroll to position [3511, 0]
click at [541, 440] on div "I carabbinieri reorder" at bounding box center [411, 165] width 399 height 550
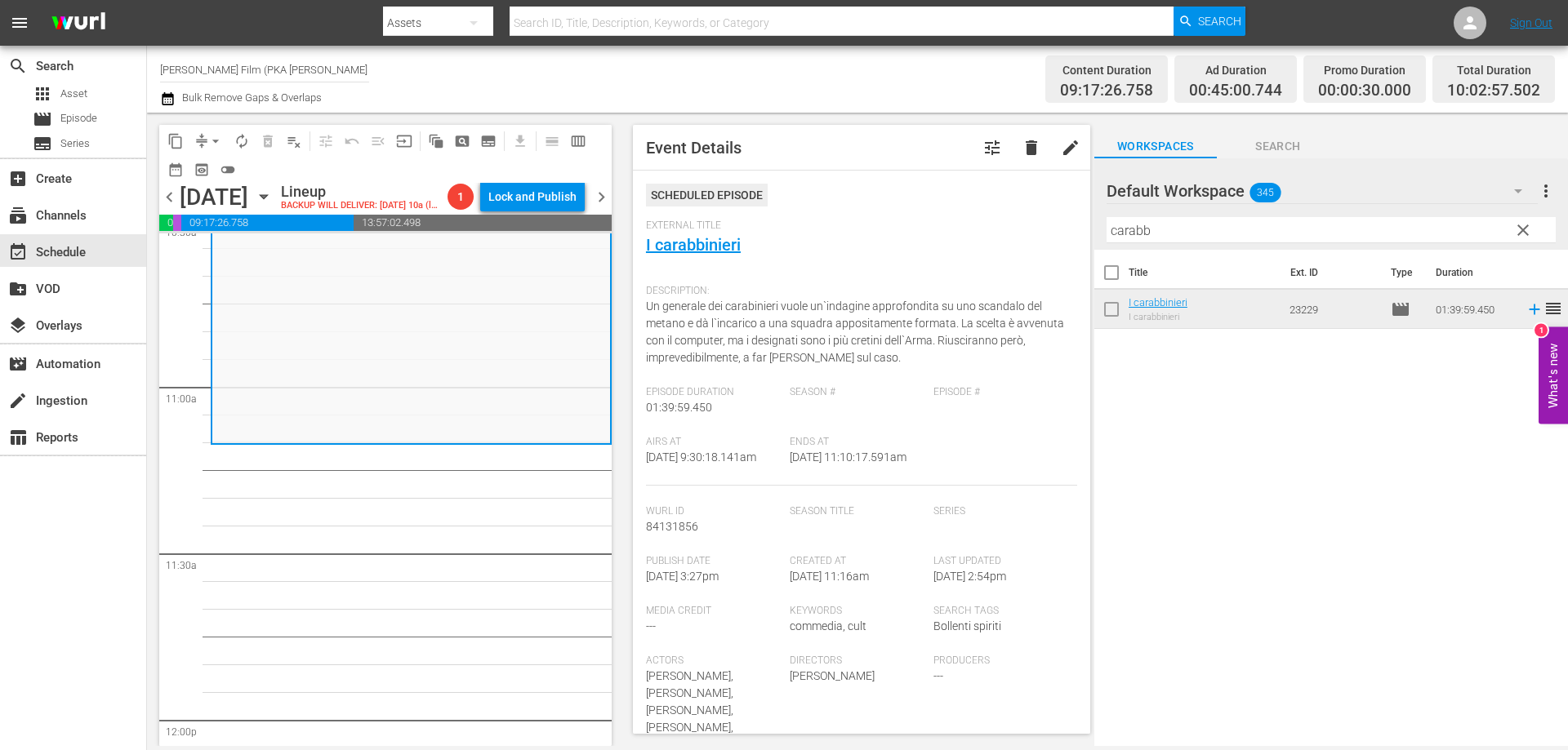
click at [1072, 219] on div "content_copy compress arrow_drop_down autorenew_outlined delete_forever_outline…" at bounding box center [857, 429] width 1421 height 634
click at [1072, 219] on div "Event Details tune delete edit Scheduled Episode External Title I carabbinieri …" at bounding box center [862, 429] width 457 height 609
drag, startPoint x: 1160, startPoint y: 234, endPoint x: 1100, endPoint y: 220, distance: 61.6
click at [1100, 220] on div "Default Workspace 345 Default more_vert clear Filter by Title carabb" at bounding box center [1331, 204] width 473 height 91
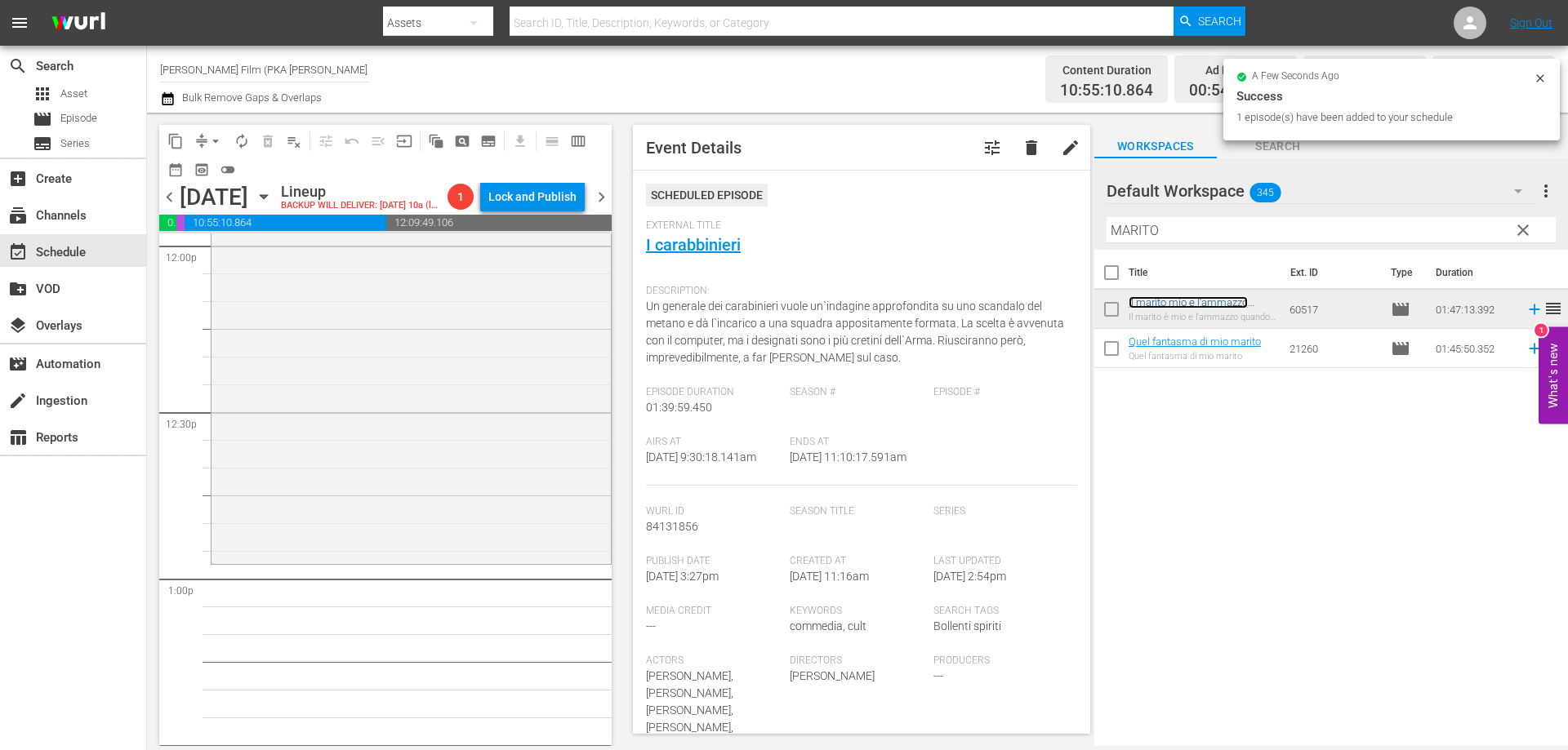
scroll to position [4001, 0]
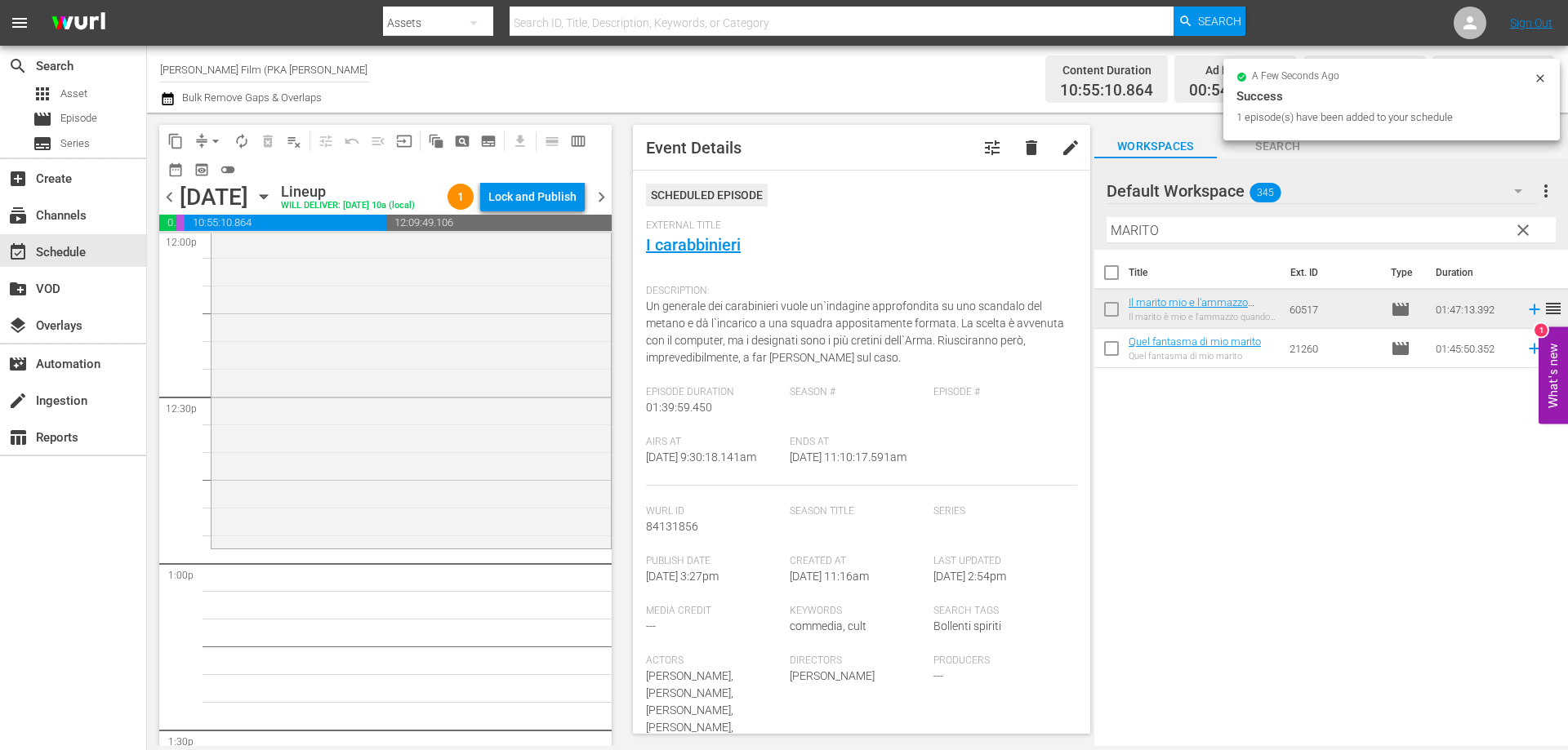
click at [527, 467] on div "Il marito mio e l'ammazzo quando mi pare reorder" at bounding box center [411, 251] width 399 height 591
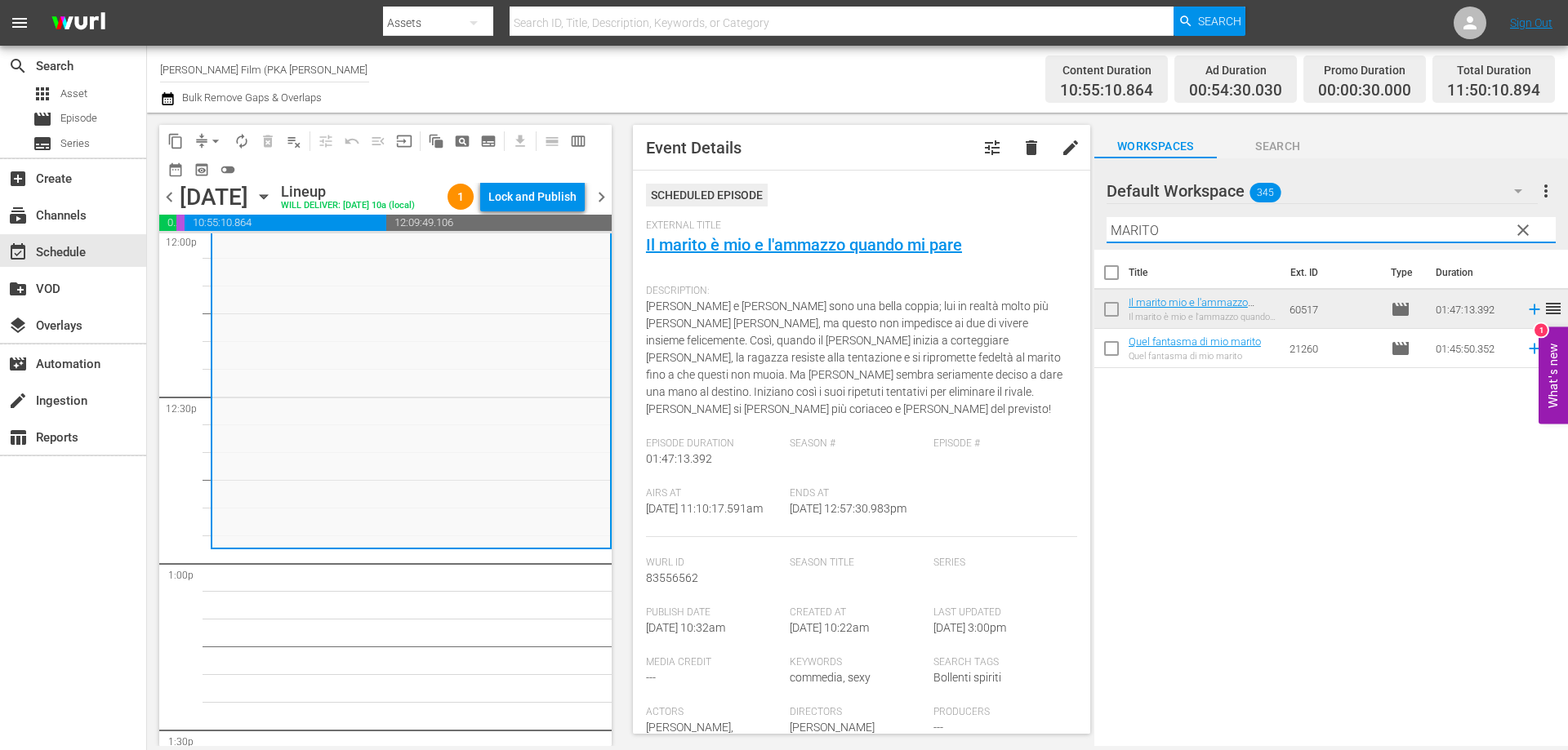
drag, startPoint x: 1171, startPoint y: 234, endPoint x: 1083, endPoint y: 225, distance: 88.5
click at [1083, 225] on div "content_copy compress arrow_drop_down autorenew_outlined delete_forever_outline…" at bounding box center [857, 429] width 1421 height 634
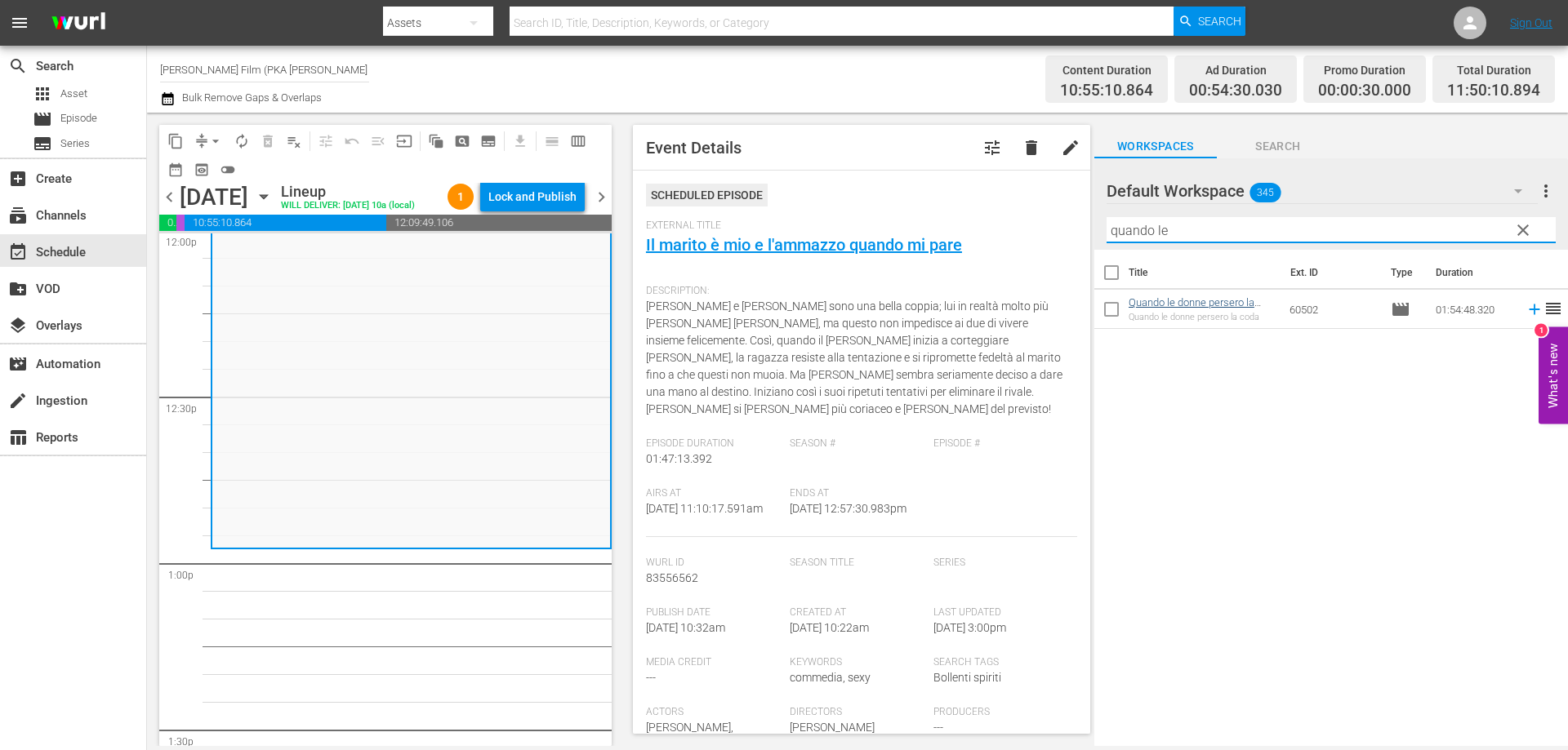
type input "quando le"
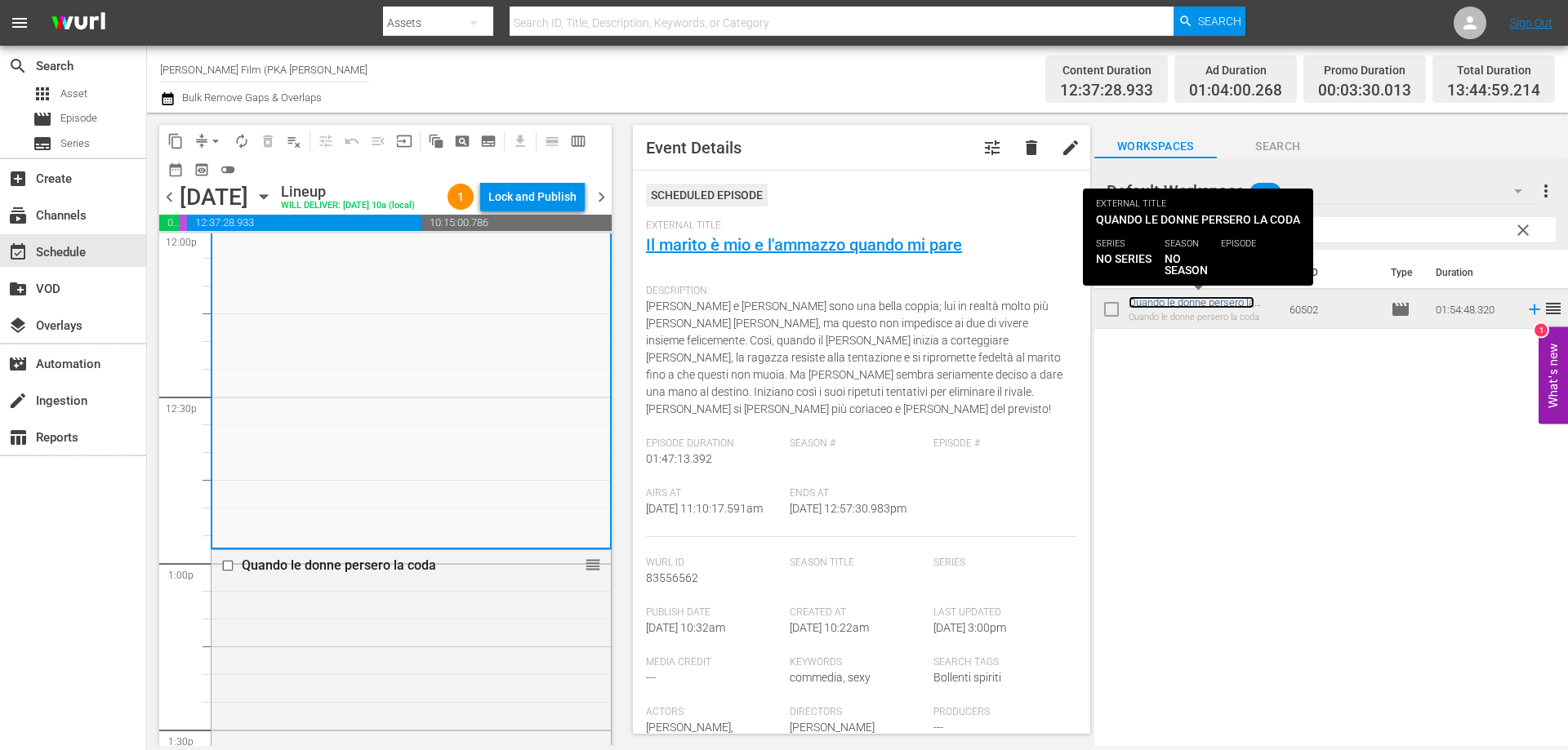
click at [1161, 300] on link "Quando le donne persero la coda" at bounding box center [1192, 308] width 126 height 24
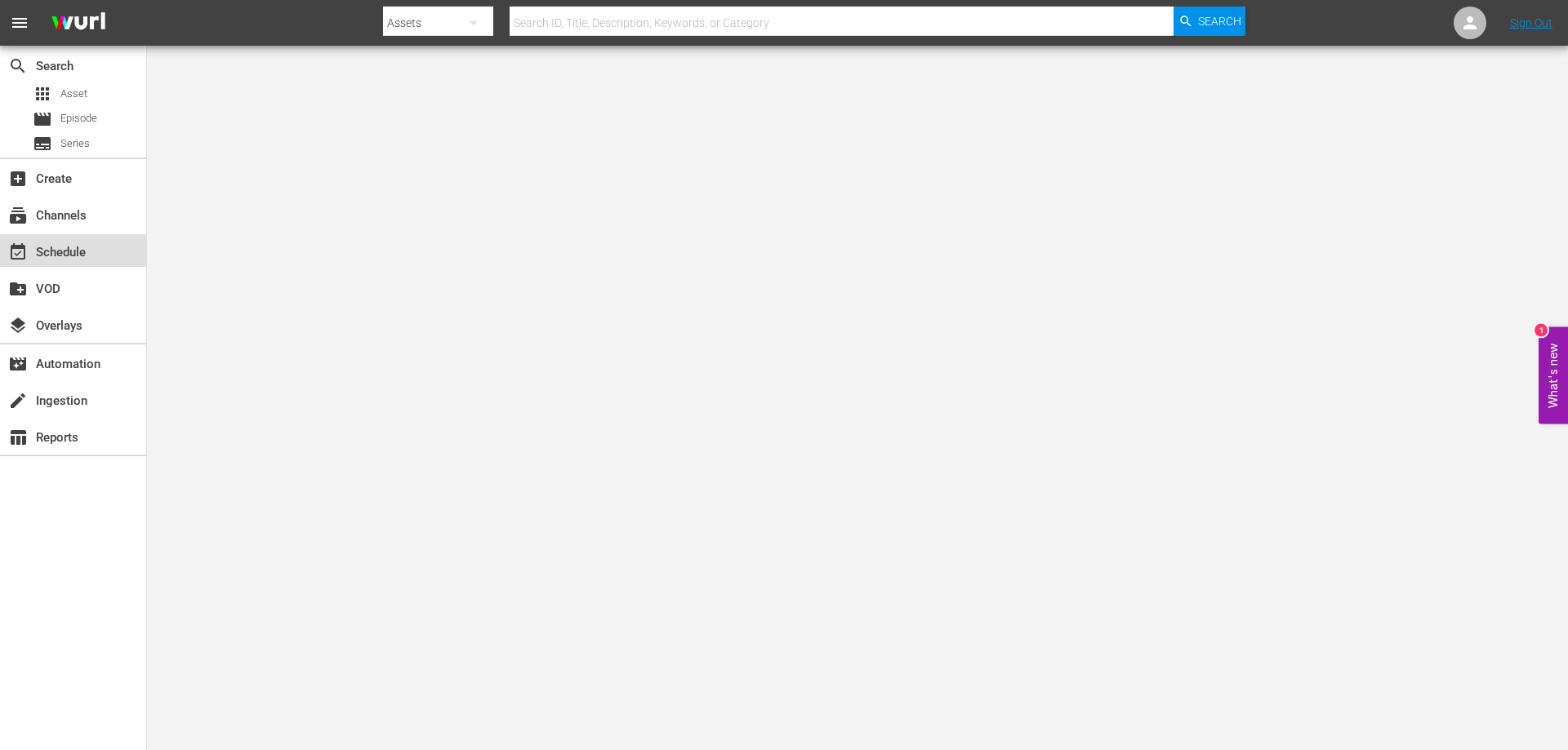
click at [93, 253] on div "event_available Schedule" at bounding box center [73, 251] width 146 height 33
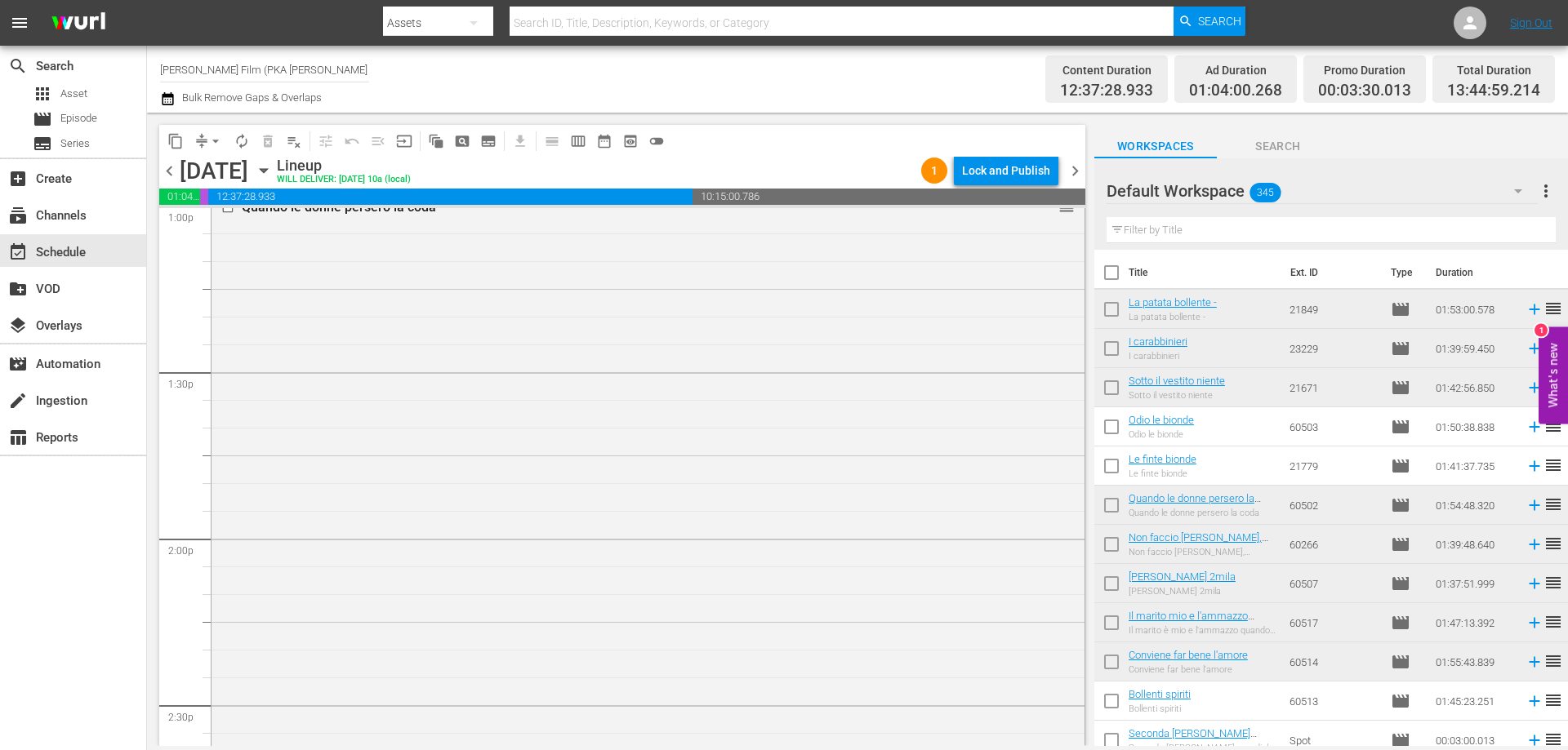
scroll to position [4603, 0]
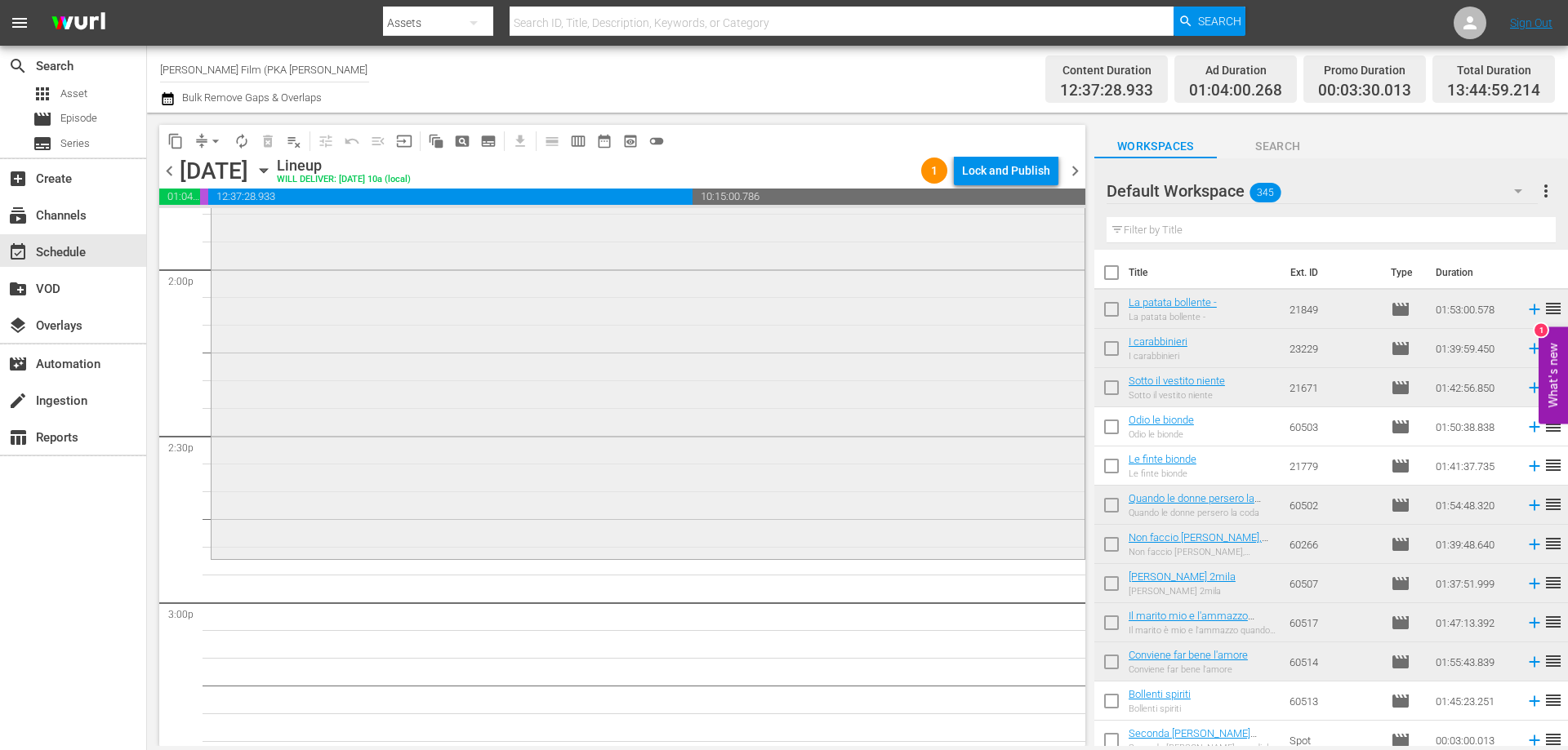
click at [922, 506] on div "Quando le donne persero la coda reorder" at bounding box center [648, 239] width 873 height 633
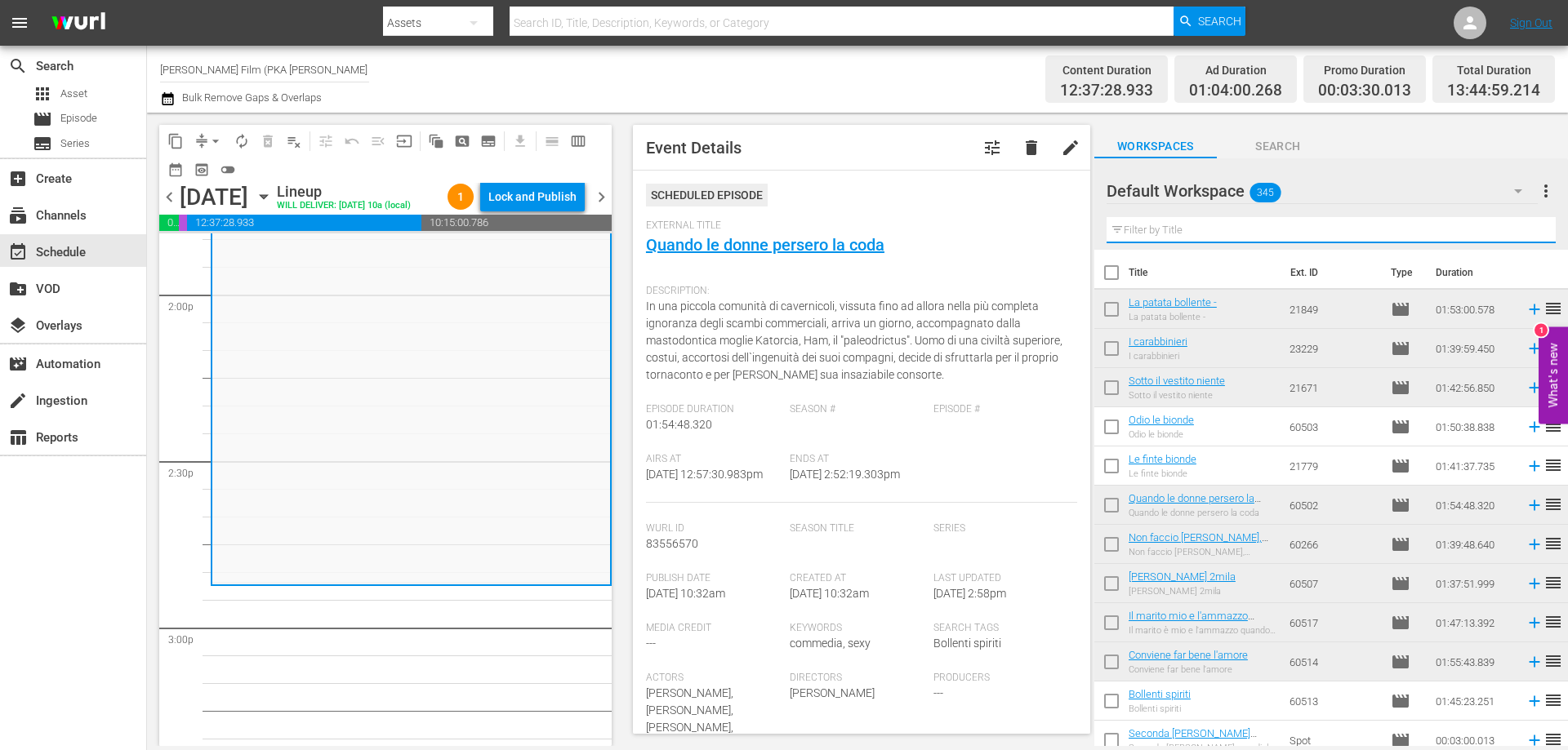
click at [1226, 235] on input "text" at bounding box center [1331, 229] width 449 height 26
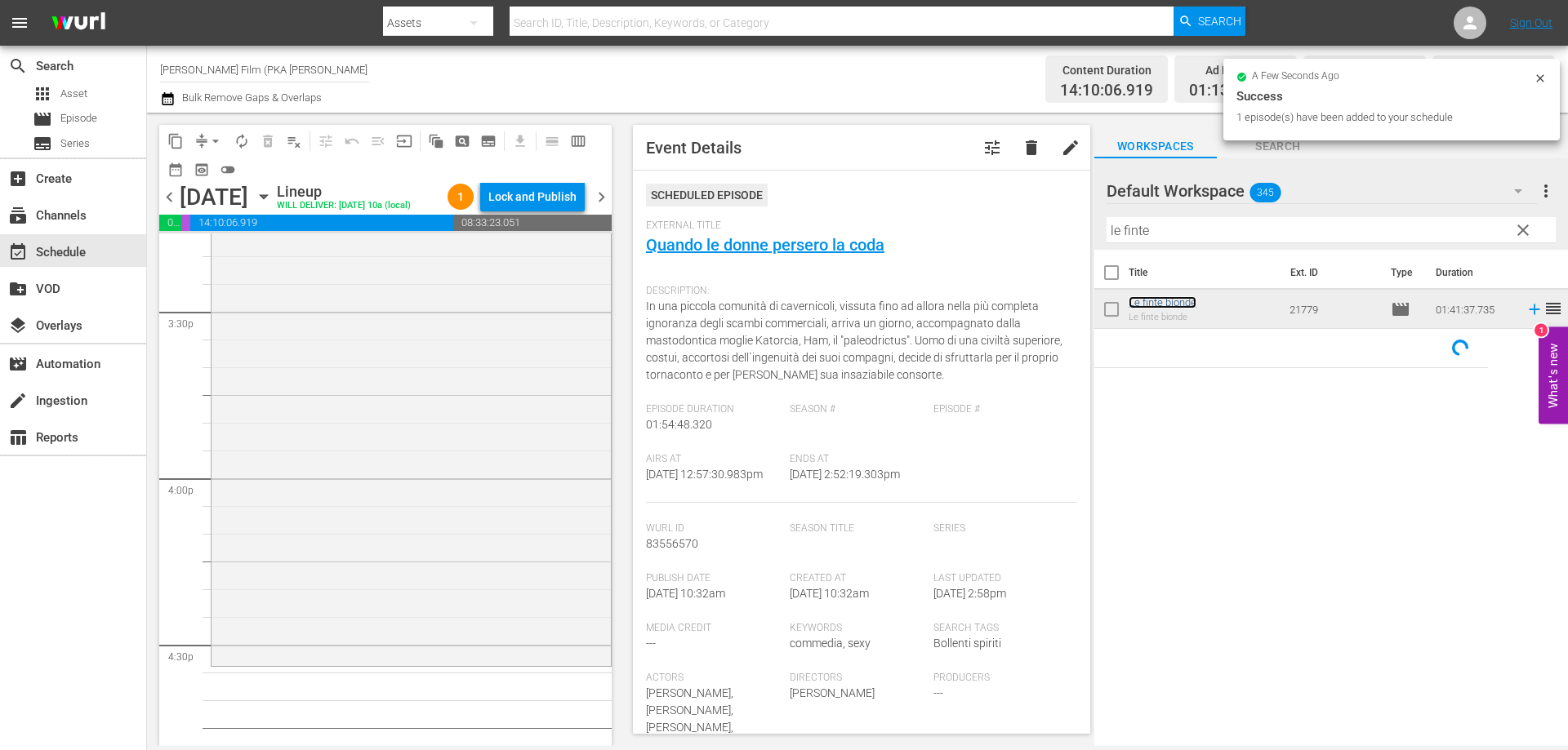
scroll to position [5256, 0]
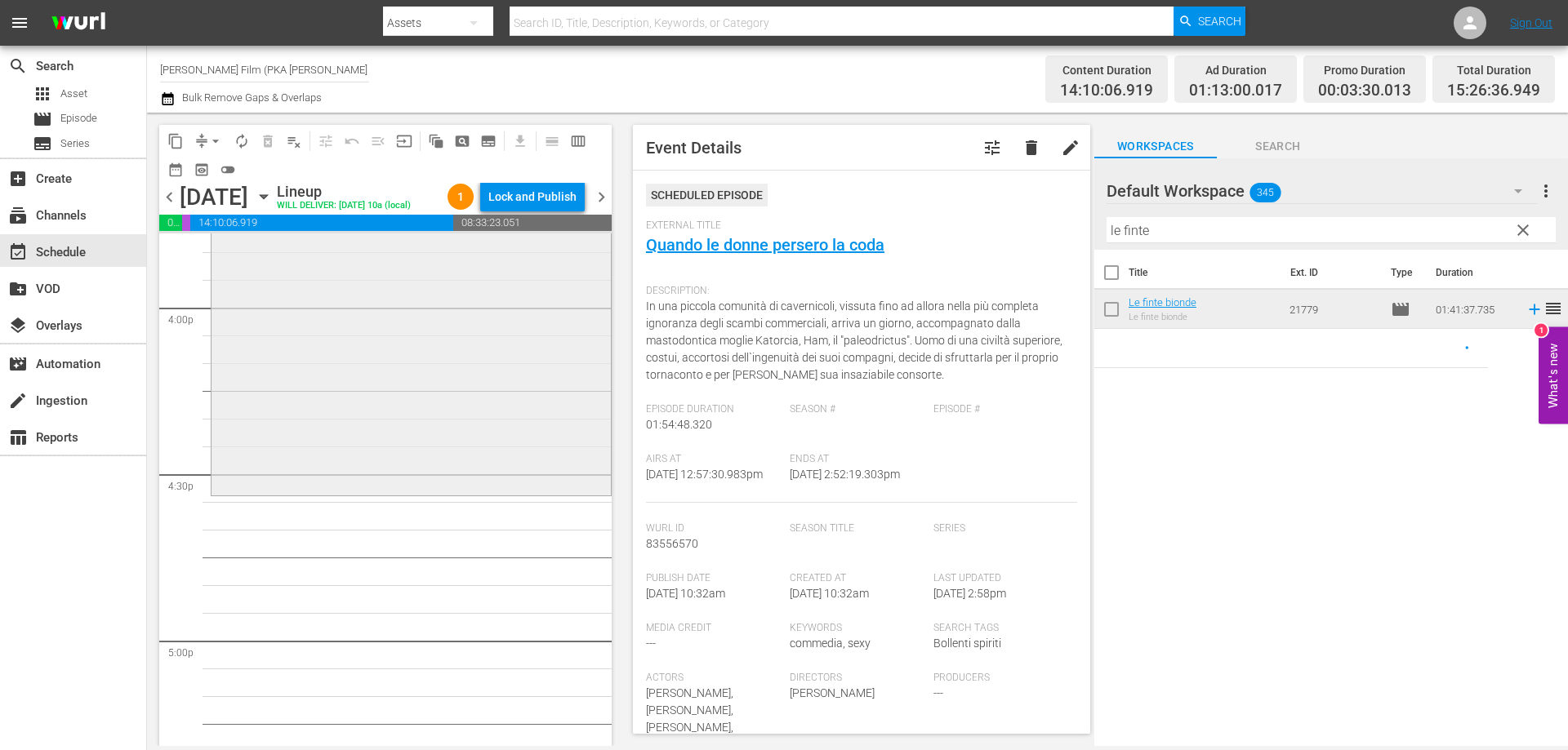
click at [457, 494] on div "Le finte bionde reorder" at bounding box center [411, 213] width 399 height 559
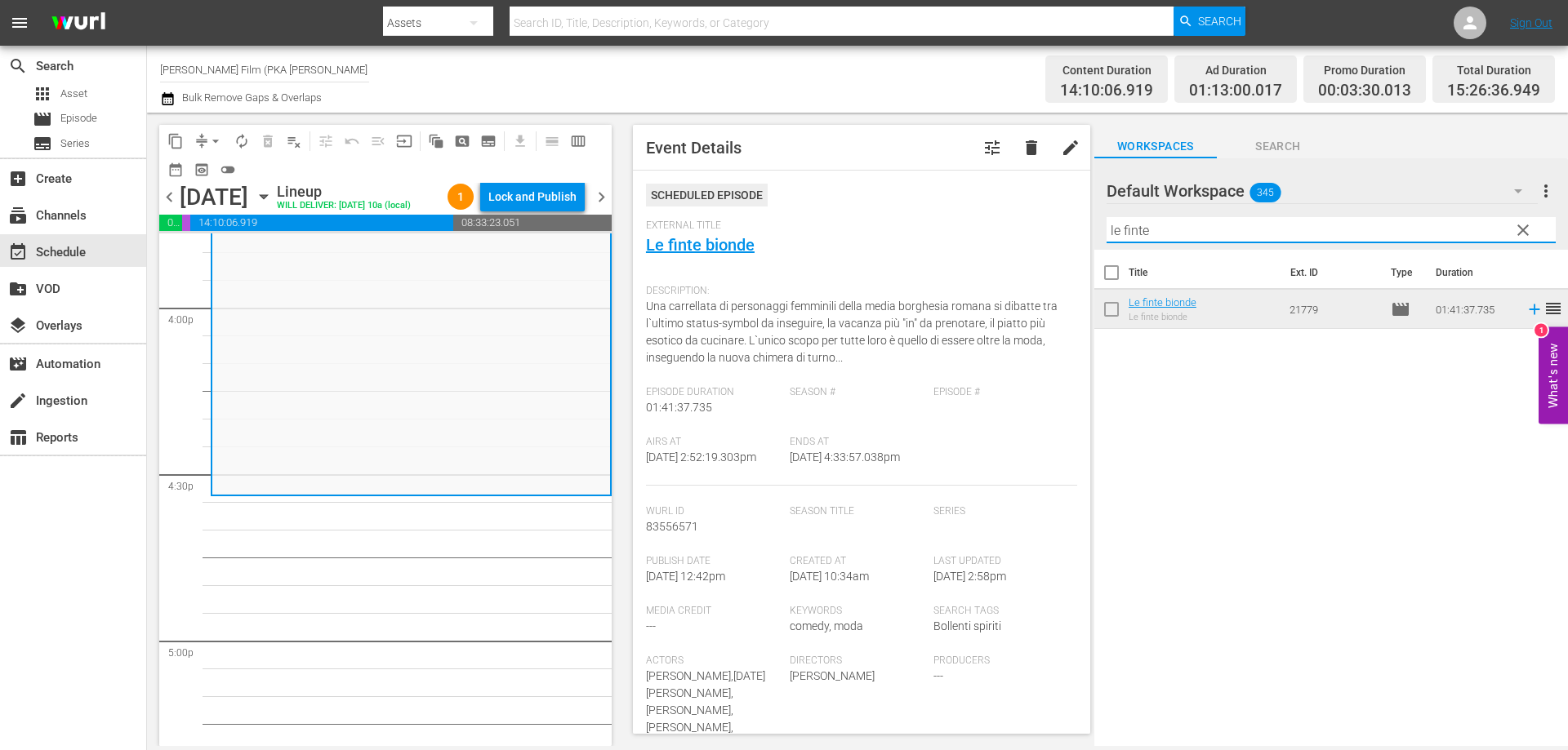
drag, startPoint x: 1154, startPoint y: 226, endPoint x: 1101, endPoint y: 221, distance: 53.2
click at [1101, 221] on div "Default Workspace 345 Default more_vert clear Filter by Title le finte" at bounding box center [1331, 204] width 473 height 91
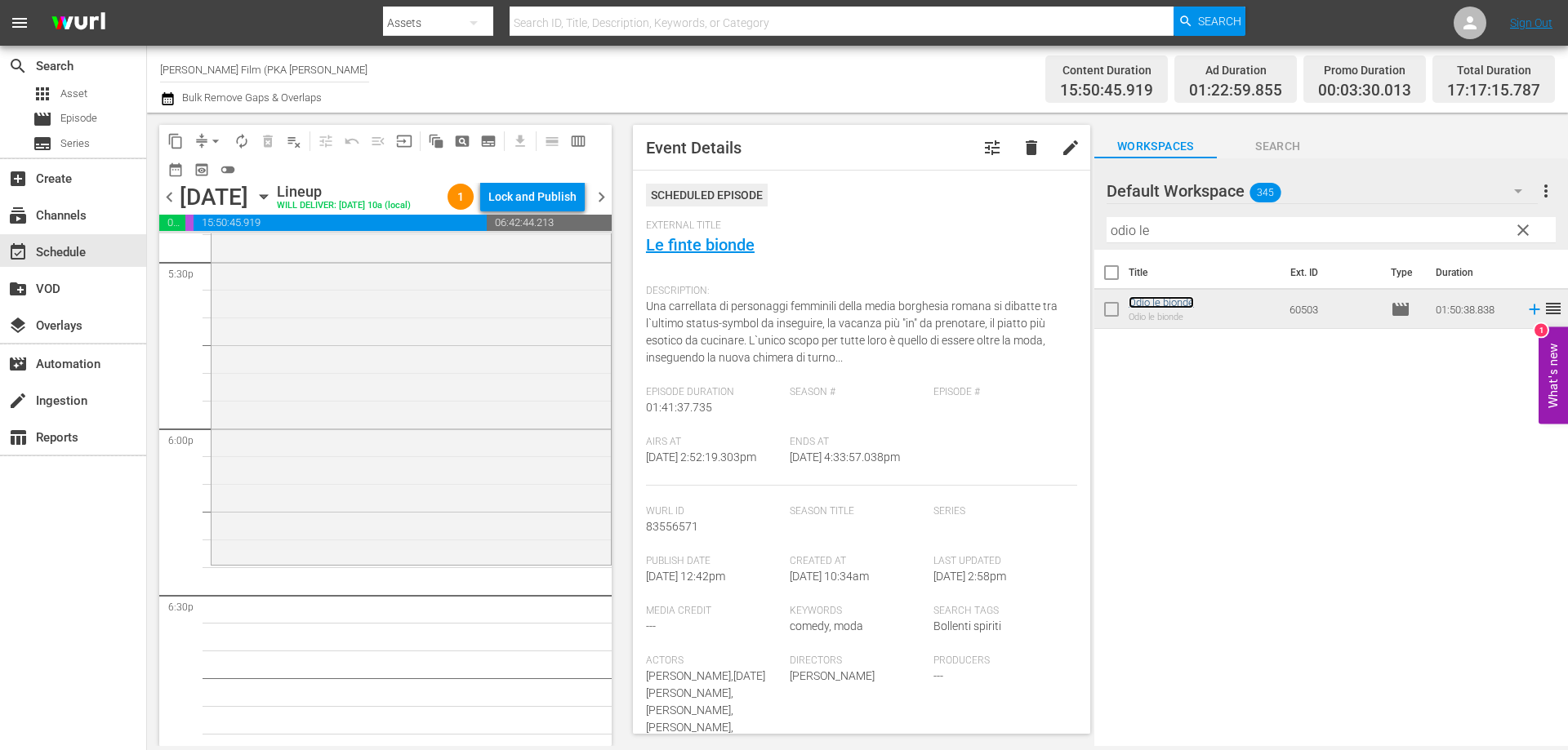
scroll to position [5828, 0]
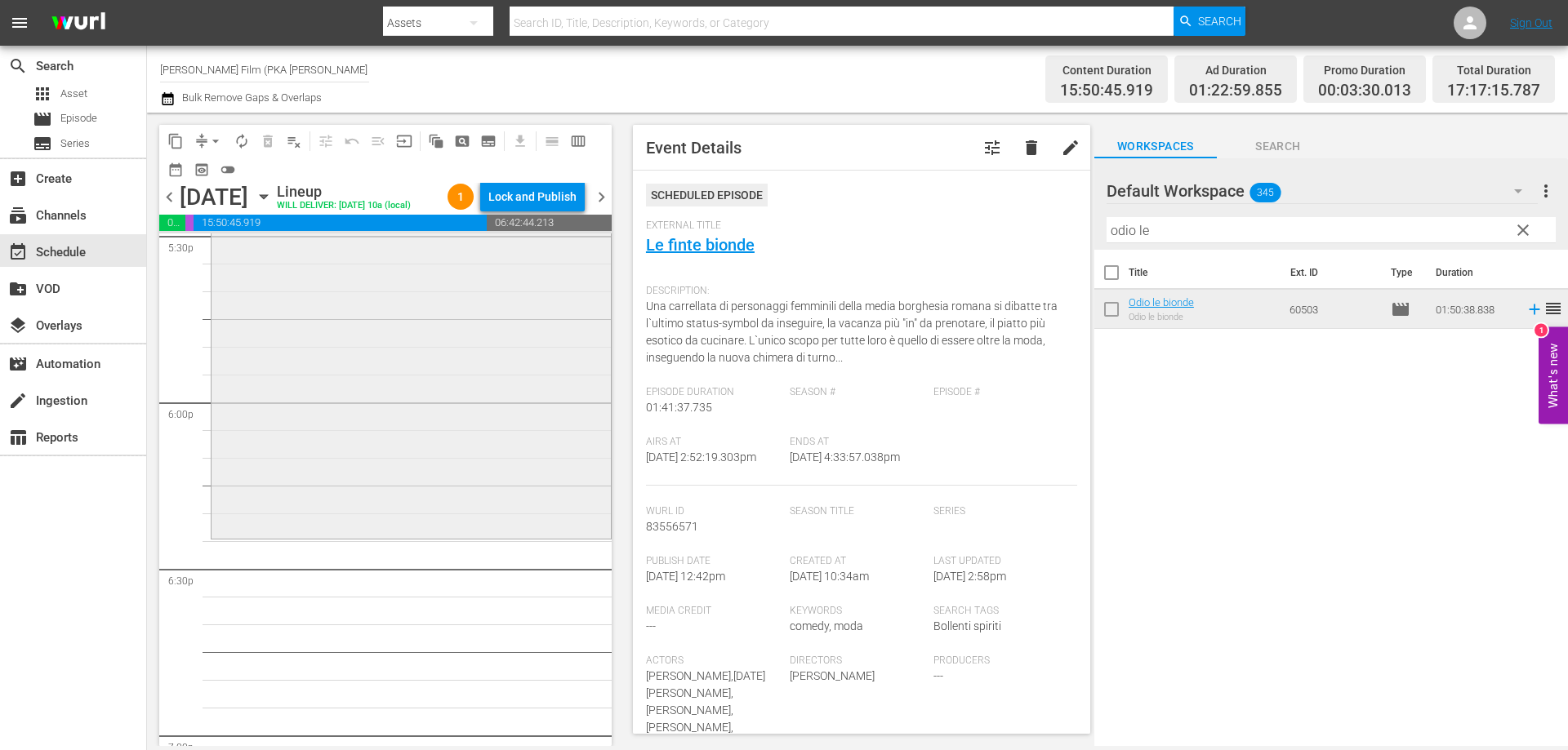
click at [524, 526] on div "Odio le bionde reorder" at bounding box center [411, 230] width 399 height 609
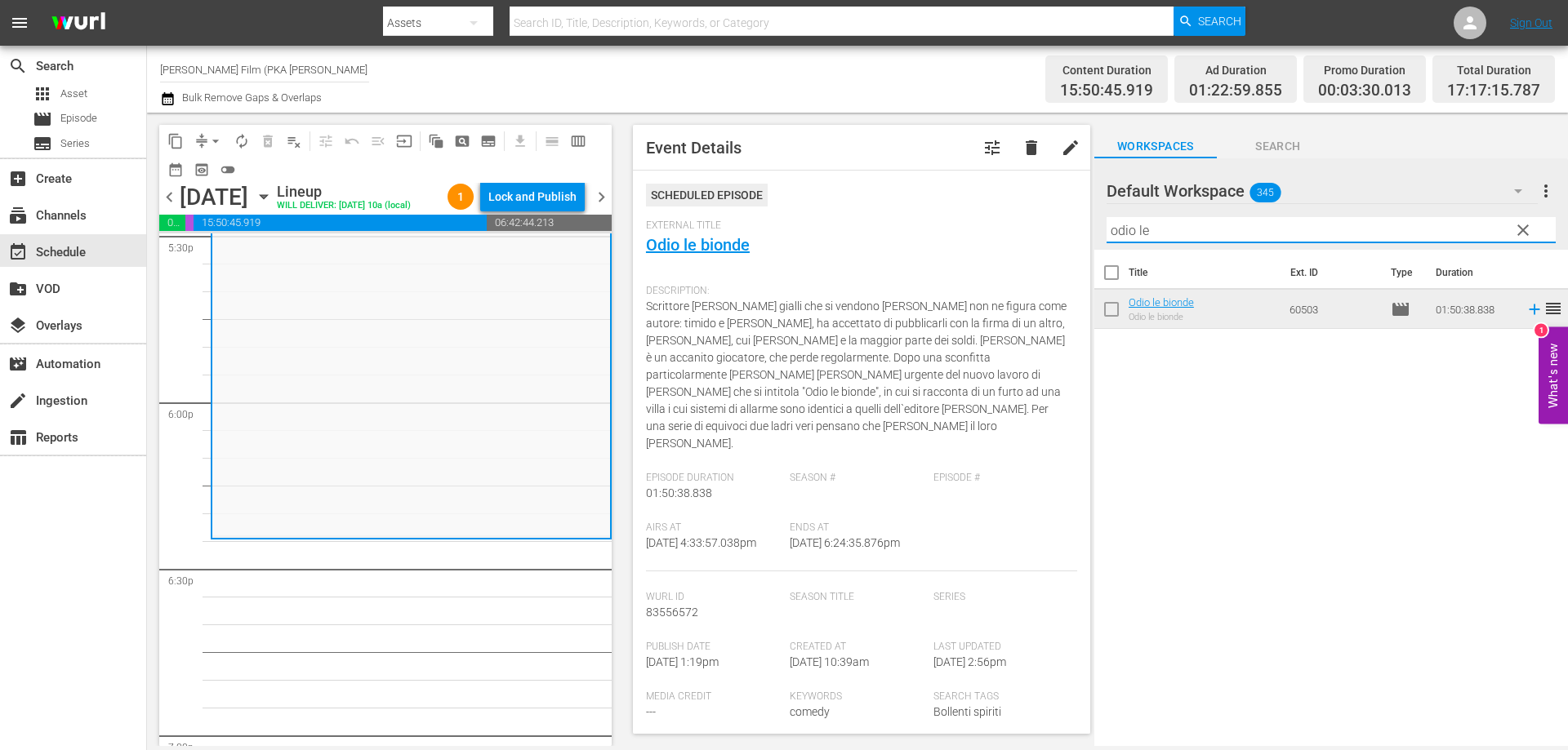
drag, startPoint x: 1157, startPoint y: 235, endPoint x: 1093, endPoint y: 229, distance: 64.3
click at [1093, 229] on div "content_copy compress arrow_drop_down autorenew_outlined delete_forever_outline…" at bounding box center [857, 429] width 1421 height 634
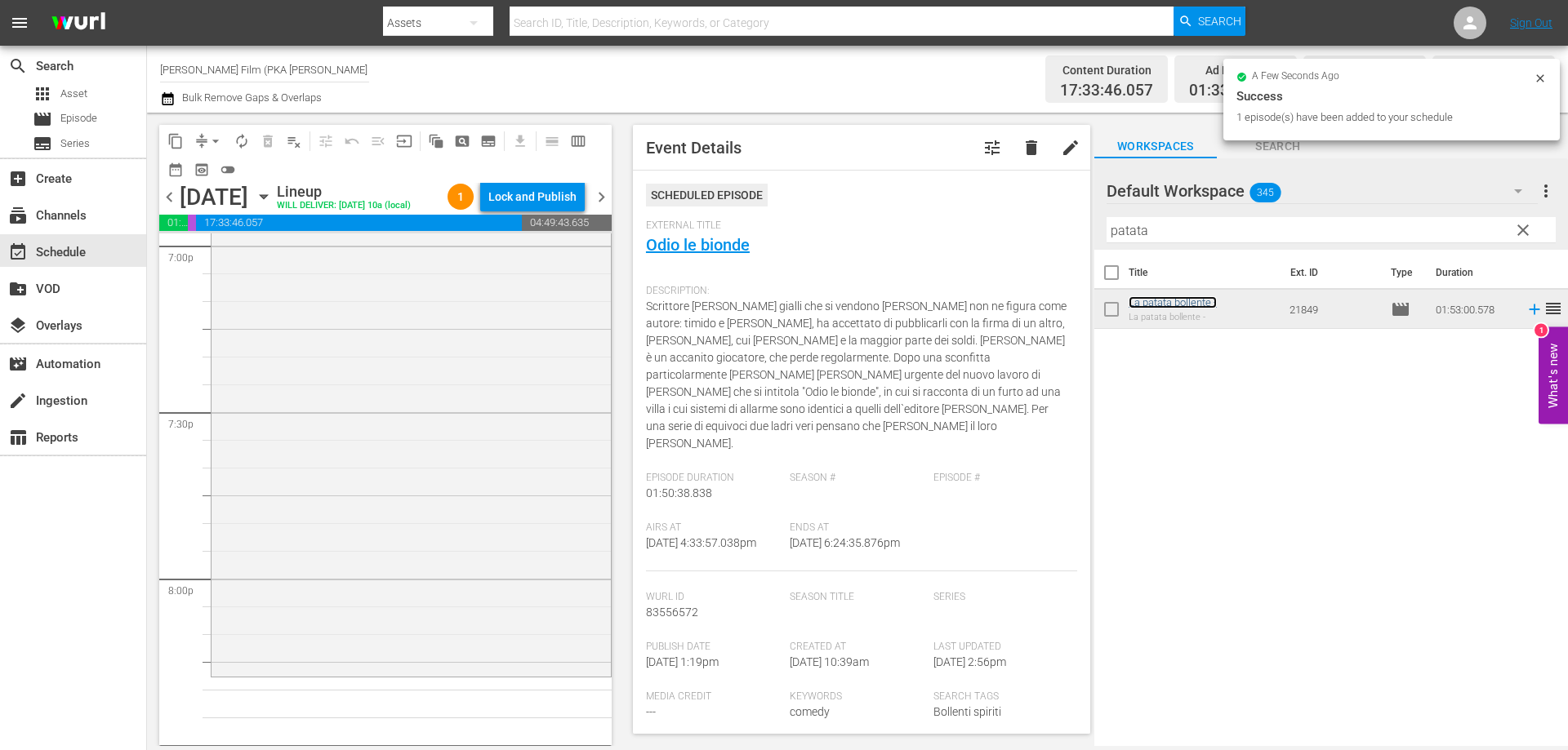
scroll to position [6399, 0]
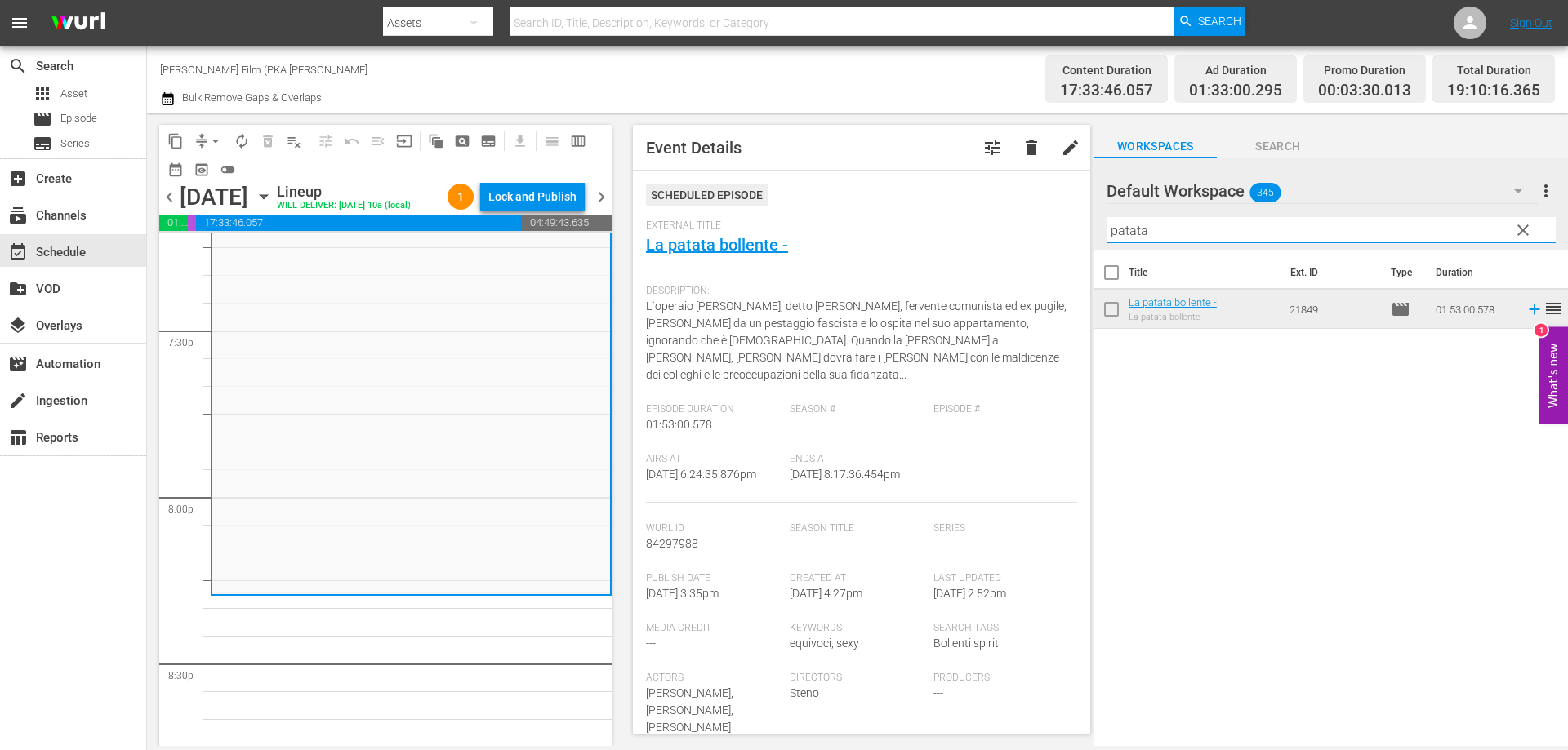
drag, startPoint x: 1149, startPoint y: 231, endPoint x: 1035, endPoint y: 213, distance: 115.4
click at [1083, 213] on div "content_copy compress arrow_drop_down autorenew_outlined delete_forever_outline…" at bounding box center [857, 429] width 1421 height 634
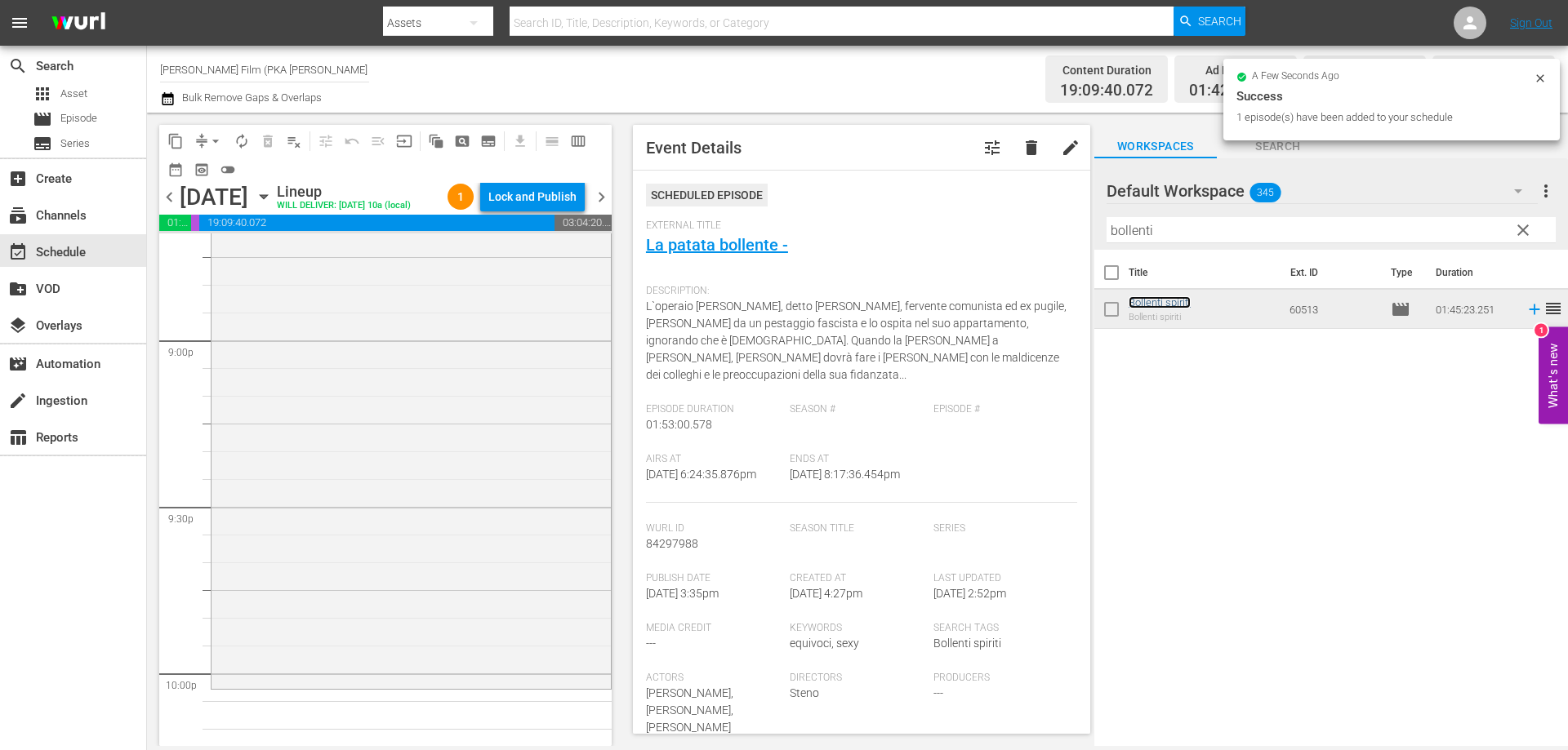
scroll to position [7053, 0]
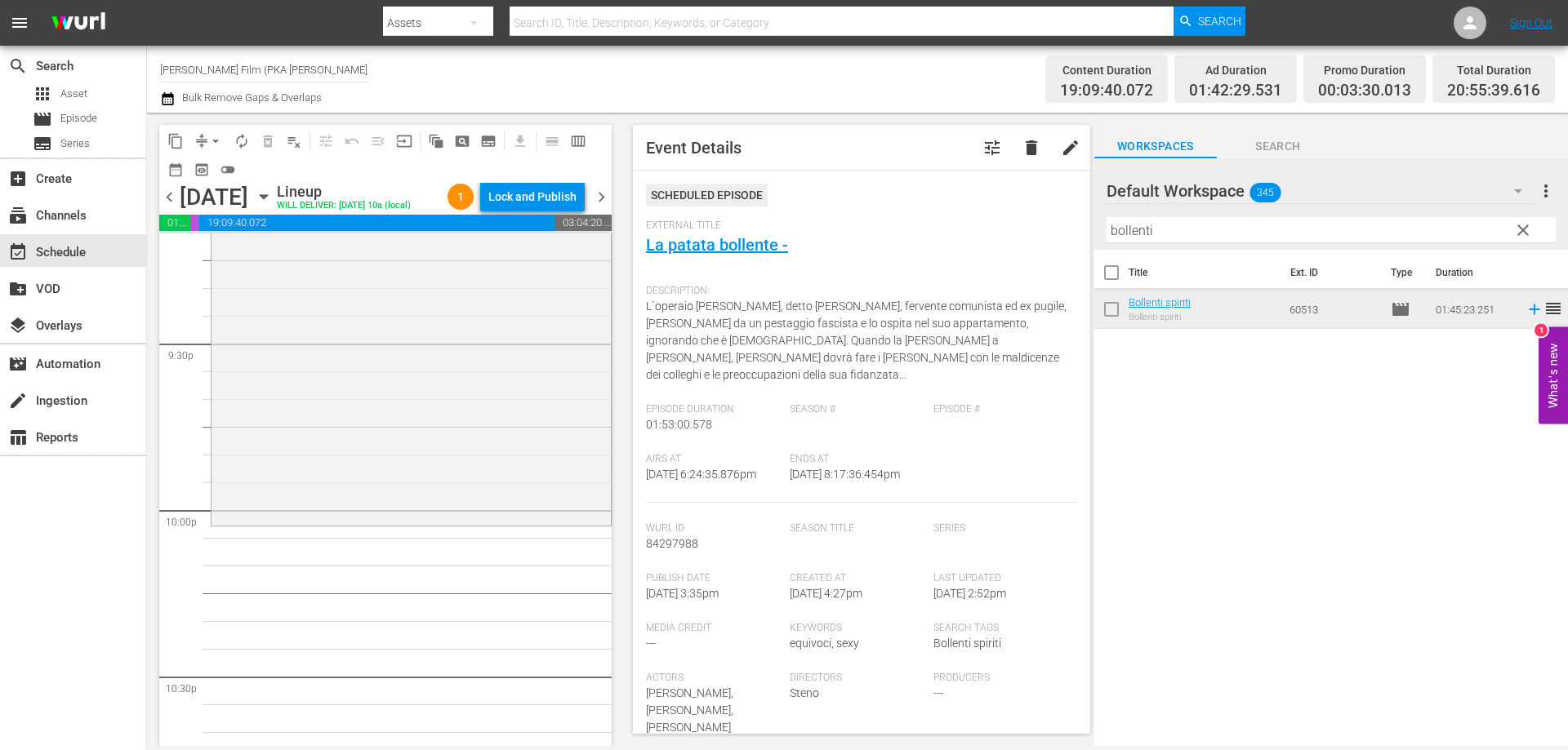
click at [513, 524] on div "Bollenti spiriti reorder" at bounding box center [411, 234] width 399 height 580
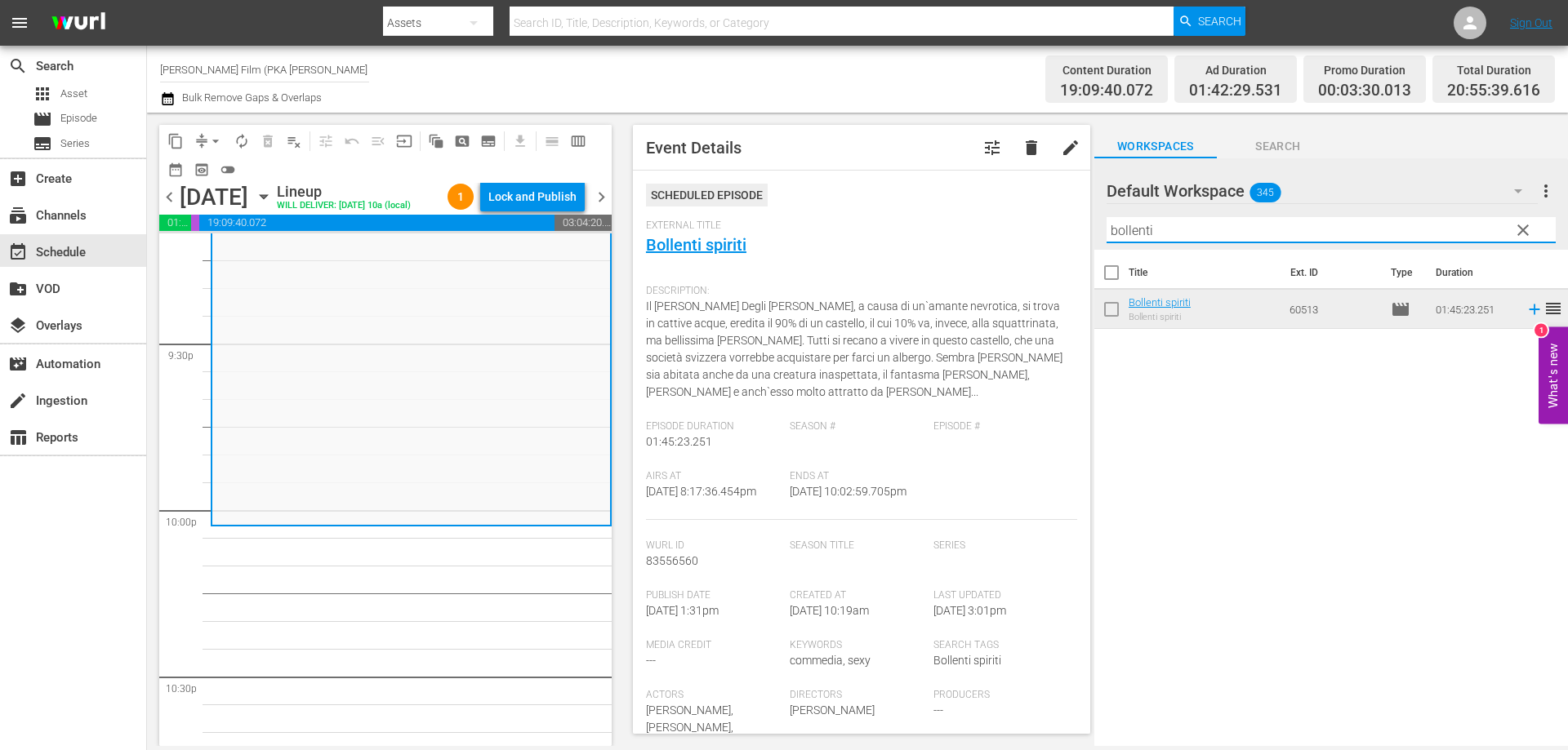
drag, startPoint x: 1091, startPoint y: 224, endPoint x: 1068, endPoint y: 220, distance: 23.3
click at [1079, 222] on div "content_copy compress arrow_drop_down autorenew_outlined delete_forever_outline…" at bounding box center [857, 429] width 1421 height 634
click at [1073, 221] on div "Event Details tune delete edit Scheduled Episode External Title Bollenti spirit…" at bounding box center [862, 429] width 457 height 609
drag, startPoint x: 1208, startPoint y: 232, endPoint x: 1079, endPoint y: 219, distance: 129.7
click at [1079, 219] on div "content_copy compress arrow_drop_down autorenew_outlined delete_forever_outline…" at bounding box center [857, 429] width 1421 height 634
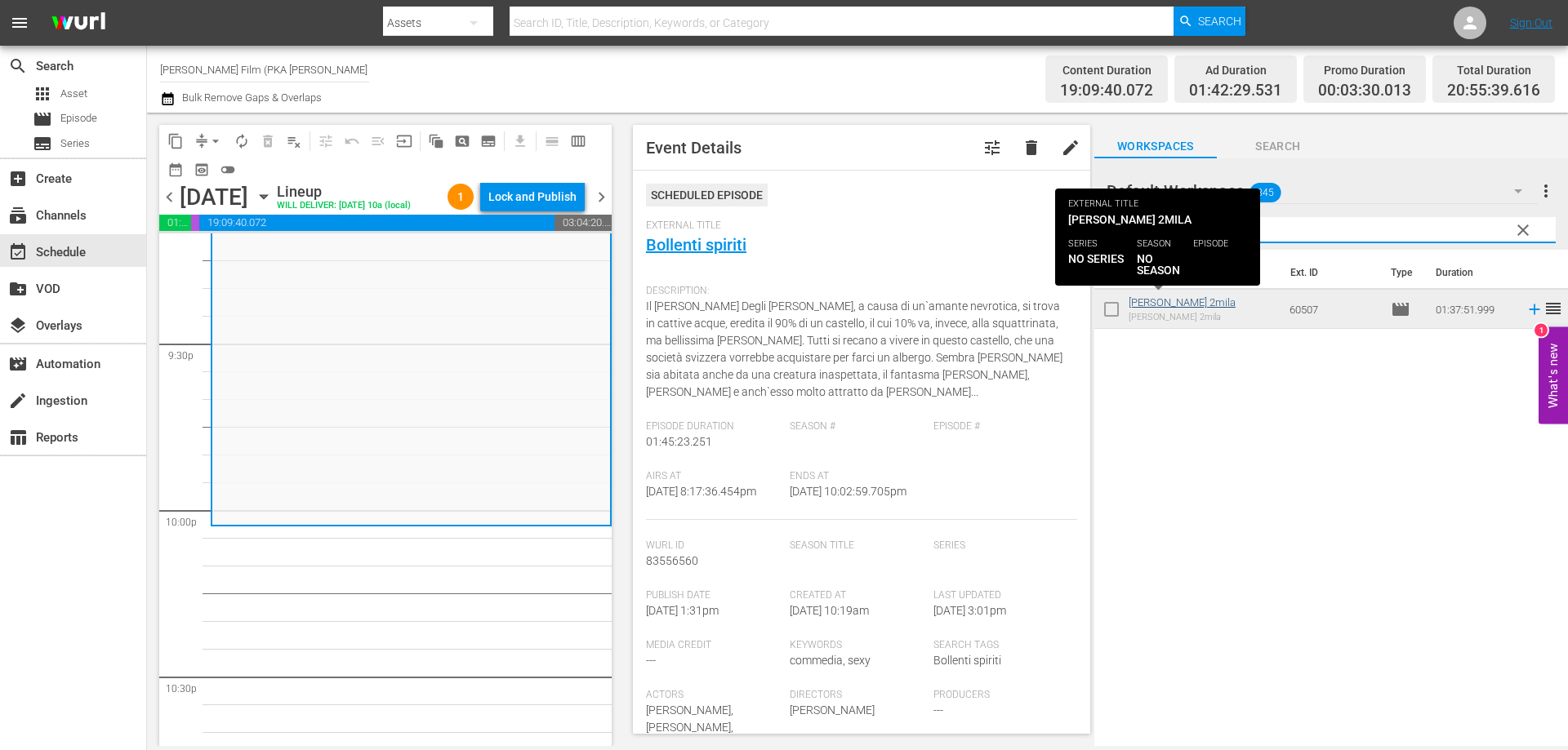
type input "[PERSON_NAME]"
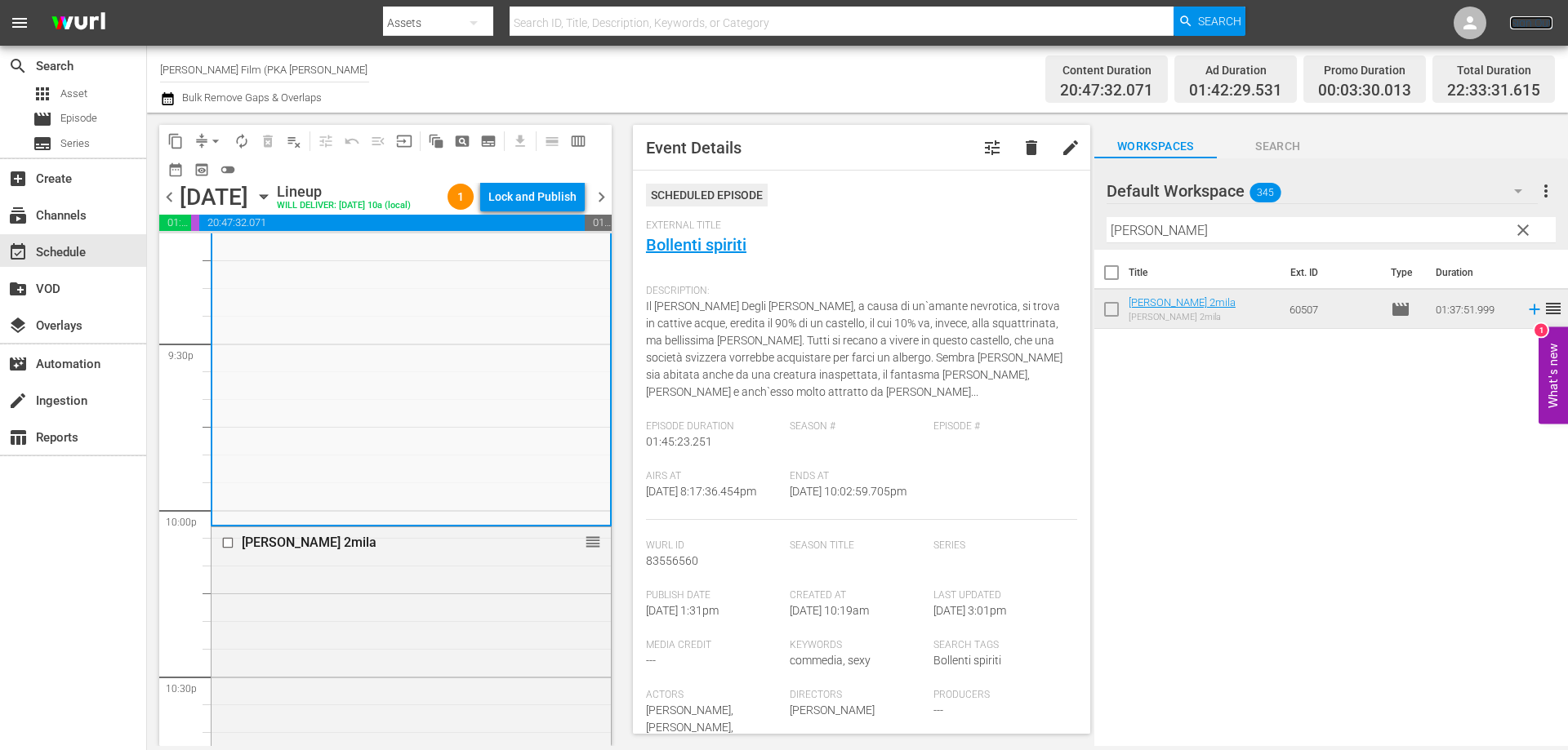
drag, startPoint x: 1513, startPoint y: 24, endPoint x: 1350, endPoint y: 33, distance: 163.2
click at [1513, 24] on link "Sign Out" at bounding box center [1532, 22] width 42 height 13
